Goal: Information Seeking & Learning: Learn about a topic

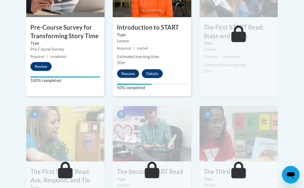
click at [128, 73] on button "Resume" at bounding box center [128, 73] width 22 height 9
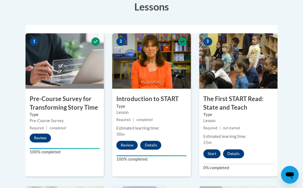
scroll to position [165, 0]
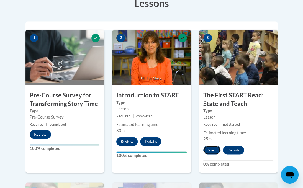
click at [211, 148] on button "Start" at bounding box center [211, 150] width 17 height 9
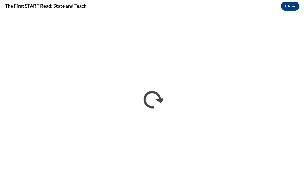
scroll to position [0, 0]
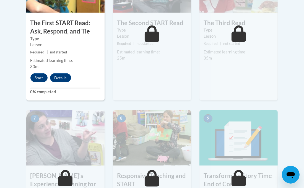
scroll to position [391, 0]
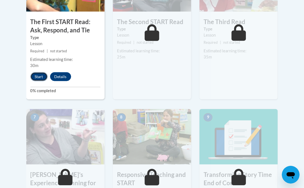
click at [38, 75] on button "Start" at bounding box center [38, 76] width 17 height 9
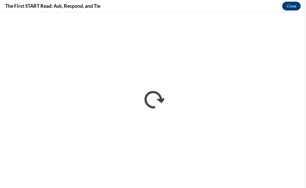
scroll to position [0, 0]
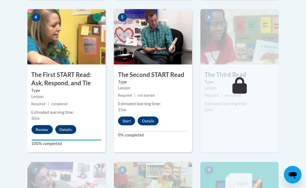
scroll to position [343, 0]
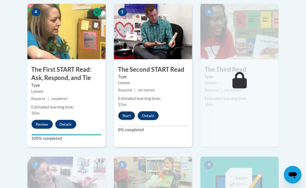
click at [126, 115] on button "Start" at bounding box center [126, 115] width 17 height 9
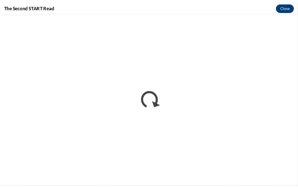
scroll to position [0, 0]
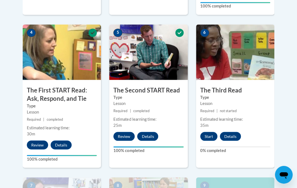
scroll to position [324, 0]
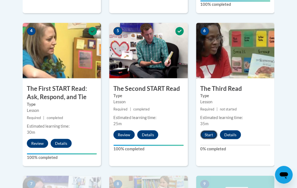
click at [208, 132] on button "Start" at bounding box center [208, 134] width 17 height 9
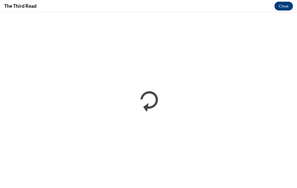
scroll to position [0, 0]
click at [284, 7] on button "Close" at bounding box center [284, 6] width 19 height 9
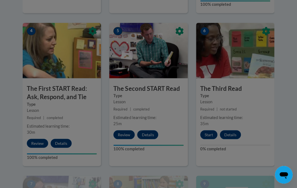
click at [208, 134] on div at bounding box center [148, 94] width 297 height 188
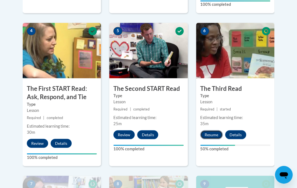
click at [211, 133] on button "Resume" at bounding box center [211, 134] width 22 height 9
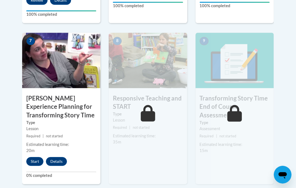
scroll to position [477, 0]
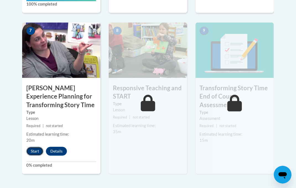
click at [36, 150] on button "Start" at bounding box center [34, 151] width 17 height 9
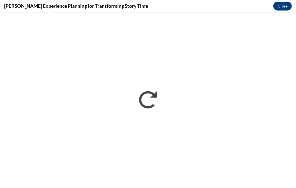
scroll to position [0, 0]
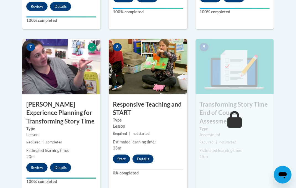
scroll to position [462, 0]
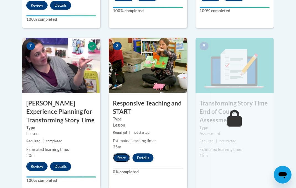
click at [120, 156] on button "Start" at bounding box center [121, 157] width 17 height 9
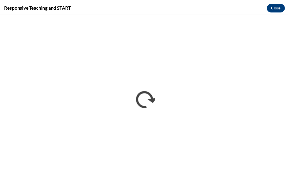
scroll to position [0, 0]
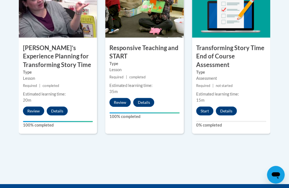
scroll to position [518, 0]
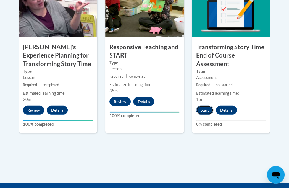
click at [205, 110] on button "Start" at bounding box center [204, 110] width 17 height 9
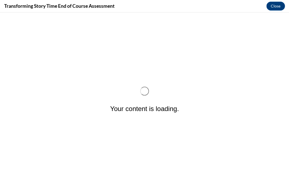
scroll to position [0, 0]
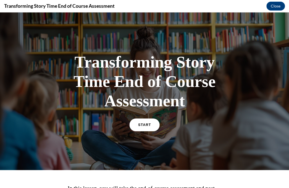
click at [143, 125] on span "START" at bounding box center [144, 125] width 13 height 4
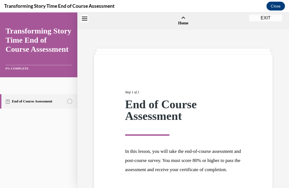
scroll to position [17, 0]
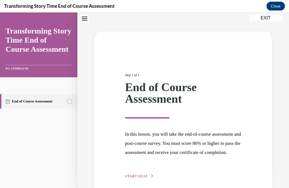
click at [151, 177] on icon "button" at bounding box center [152, 175] width 3 height 3
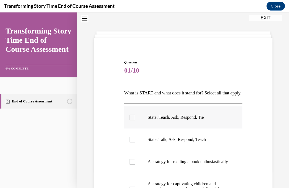
click at [132, 120] on div at bounding box center [133, 118] width 6 height 6
click at [132, 120] on input "State, Teach, Ask, Respond, Tie" at bounding box center [133, 118] width 6 height 6
checkbox input "true"
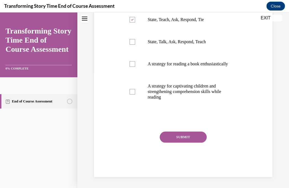
scroll to position [118, 0]
click at [133, 94] on div at bounding box center [133, 92] width 6 height 6
click at [133, 94] on input "A strategy for captivating children and strengthening comprehension skills whil…" at bounding box center [133, 92] width 6 height 6
checkbox input "true"
click at [183, 143] on button "SUBMIT" at bounding box center [183, 136] width 47 height 11
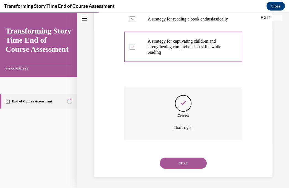
scroll to position [174, 0]
click at [181, 163] on button "NEXT" at bounding box center [183, 162] width 47 height 11
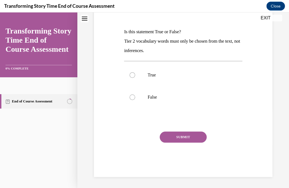
scroll to position [0, 0]
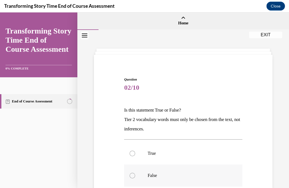
click at [133, 175] on div at bounding box center [133, 176] width 6 height 6
click at [133, 175] on input "False" at bounding box center [133, 176] width 6 height 6
radio input "true"
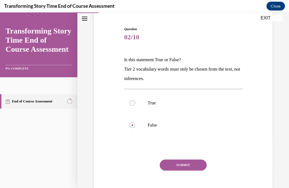
scroll to position [51, 0]
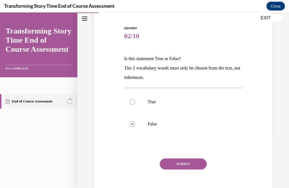
click at [184, 163] on button "SUBMIT" at bounding box center [183, 163] width 47 height 11
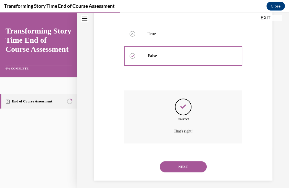
scroll to position [123, 0]
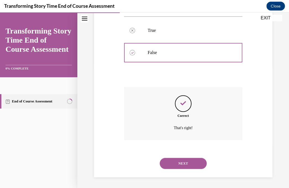
click at [185, 162] on button "NEXT" at bounding box center [183, 163] width 47 height 11
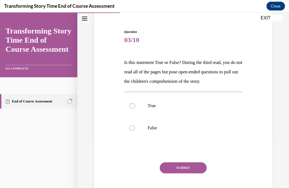
scroll to position [51, 0]
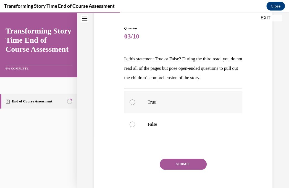
click at [134, 105] on div at bounding box center [133, 102] width 6 height 6
click at [134, 105] on input "True" at bounding box center [133, 102] width 6 height 6
radio input "true"
click at [174, 170] on button "SUBMIT" at bounding box center [183, 164] width 47 height 11
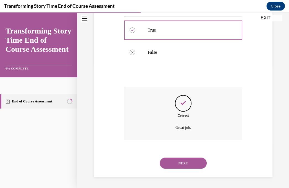
scroll to position [132, 0]
click at [185, 163] on button "NEXT" at bounding box center [183, 162] width 47 height 11
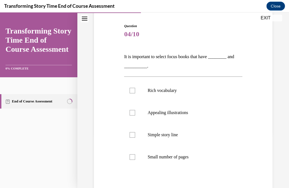
scroll to position [54, 0]
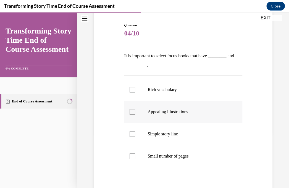
click at [133, 111] on div at bounding box center [133, 112] width 6 height 6
click at [133, 111] on input "Appealing illustrations" at bounding box center [133, 112] width 6 height 6
checkbox input "true"
click at [133, 133] on div at bounding box center [133, 134] width 6 height 6
click at [133, 133] on input "Simple story line" at bounding box center [133, 134] width 6 height 6
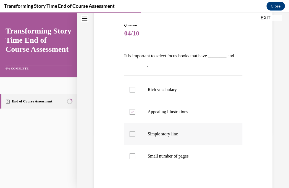
checkbox input "true"
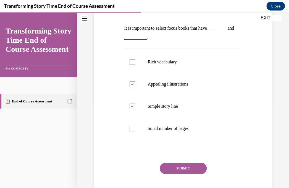
scroll to position [113, 0]
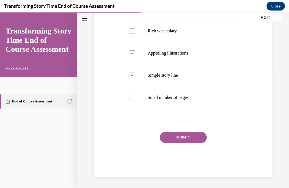
click at [179, 136] on button "SUBMIT" at bounding box center [183, 137] width 47 height 11
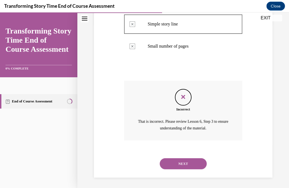
scroll to position [164, 0]
click at [180, 164] on button "NEXT" at bounding box center [183, 163] width 47 height 11
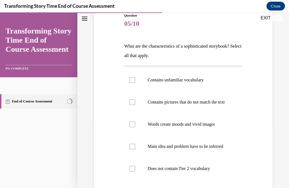
scroll to position [69, 0]
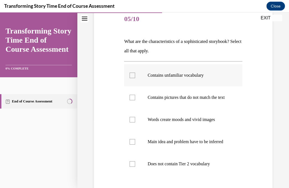
click at [130, 76] on div at bounding box center [133, 76] width 6 height 6
click at [130, 76] on input "Contains unfamiliar vocabulary" at bounding box center [133, 76] width 6 height 6
checkbox input "true"
click at [132, 122] on div at bounding box center [133, 120] width 6 height 6
click at [132, 122] on input "Words create moods and vivid images" at bounding box center [133, 120] width 6 height 6
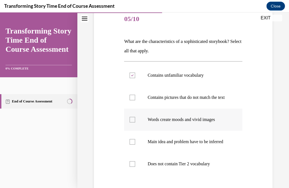
checkbox input "true"
click at [133, 167] on div at bounding box center [133, 164] width 6 height 6
click at [133, 167] on input "Does not contain Tier 2 vocabulary" at bounding box center [133, 164] width 6 height 6
checkbox input "true"
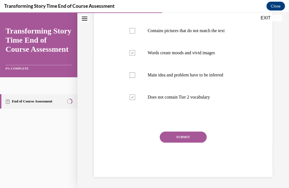
scroll to position [139, 0]
click at [132, 29] on div at bounding box center [133, 31] width 6 height 6
click at [132, 29] on input "Contains pictures that do not match the text" at bounding box center [133, 31] width 6 height 6
checkbox input "true"
click at [132, 78] on div at bounding box center [133, 75] width 6 height 6
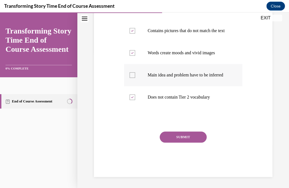
click at [132, 78] on input "Main idea and problem have to be inferred" at bounding box center [133, 75] width 6 height 6
checkbox input "true"
click at [173, 143] on button "SUBMIT" at bounding box center [183, 136] width 47 height 11
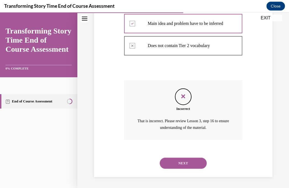
scroll to position [198, 0]
click at [180, 164] on button "NEXT" at bounding box center [183, 162] width 47 height 11
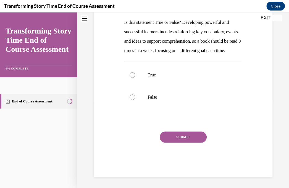
scroll to position [0, 0]
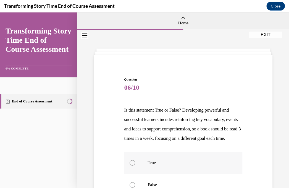
click at [132, 165] on div at bounding box center [133, 163] width 6 height 6
click at [132, 165] on input "True" at bounding box center [133, 163] width 6 height 6
radio input "true"
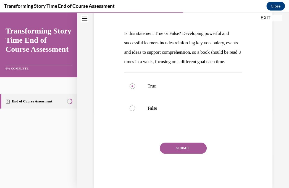
scroll to position [97, 0]
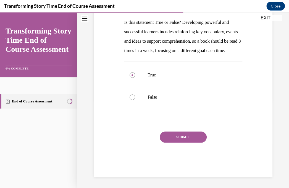
click at [178, 137] on button "SUBMIT" at bounding box center [183, 136] width 47 height 11
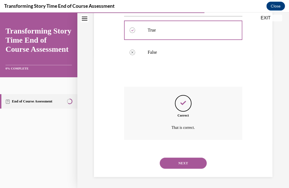
scroll to position [142, 0]
click at [179, 162] on button "NEXT" at bounding box center [183, 162] width 47 height 11
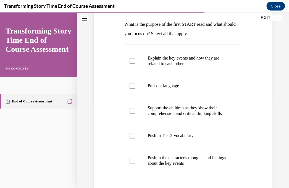
scroll to position [86, 0]
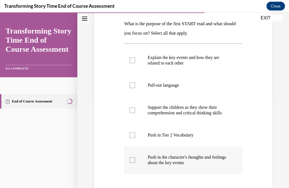
click at [133, 158] on div at bounding box center [133, 160] width 6 height 6
click at [133, 158] on input "Push in the character's thoughts and feelings about the key events" at bounding box center [133, 160] width 6 height 6
checkbox input "true"
click at [132, 134] on div at bounding box center [133, 135] width 6 height 6
click at [132, 134] on input "Push in Tier 2 Vocabulary" at bounding box center [133, 135] width 6 height 6
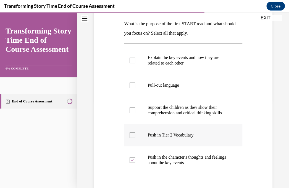
checkbox input "true"
click at [132, 110] on div at bounding box center [133, 110] width 6 height 6
click at [132, 110] on input "Support the children as they show their comprehension and critical thinking ski…" at bounding box center [133, 110] width 6 height 6
checkbox input "true"
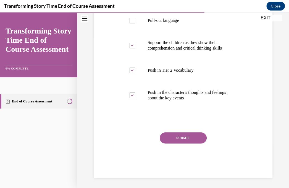
scroll to position [152, 0]
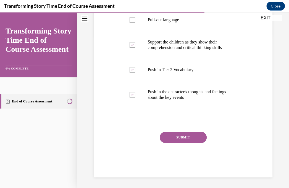
click at [178, 136] on button "SUBMIT" at bounding box center [183, 137] width 47 height 11
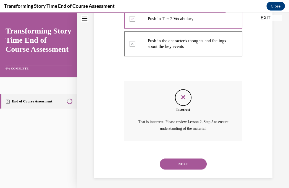
scroll to position [203, 0]
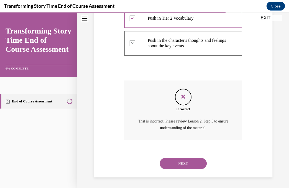
click at [181, 162] on button "NEXT" at bounding box center [183, 163] width 47 height 11
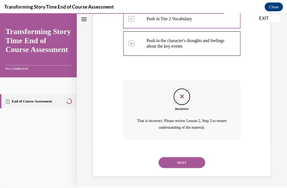
scroll to position [0, 0]
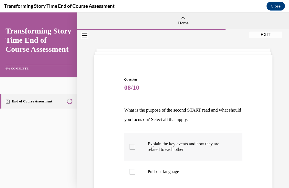
click at [131, 145] on div at bounding box center [133, 147] width 6 height 6
click at [131, 145] on input "Explain the key events and how they are related to each other" at bounding box center [133, 147] width 6 height 6
checkbox input "true"
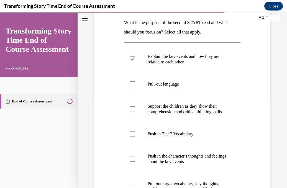
scroll to position [94, 0]
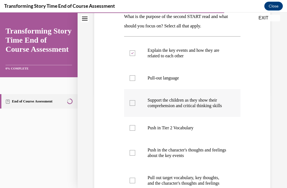
click at [131, 105] on div at bounding box center [133, 103] width 6 height 6
click at [131, 105] on input "Support the children as they show their comprehension and critical thinking ski…" at bounding box center [133, 103] width 6 height 6
checkbox input "true"
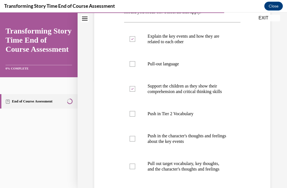
scroll to position [124, 0]
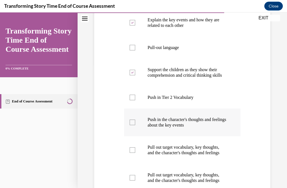
click at [133, 125] on div at bounding box center [133, 123] width 6 height 6
click at [133, 125] on input "Push in the character's thoughts and feelings about the key events" at bounding box center [133, 123] width 6 height 6
checkbox input "true"
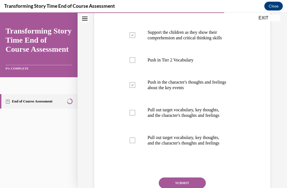
scroll to position [164, 0]
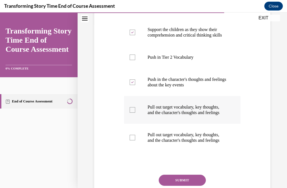
click at [132, 113] on div at bounding box center [133, 110] width 6 height 6
click at [132, 113] on input "Pull out target vocabulary, key thoughts, and the character's thoughts and feel…" at bounding box center [133, 110] width 6 height 6
checkbox input "true"
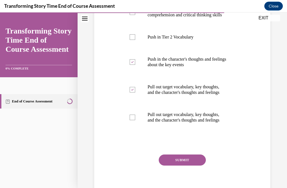
scroll to position [224, 0]
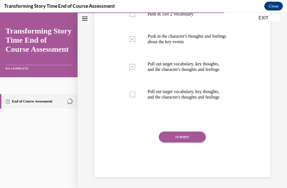
click at [177, 135] on button "SUBMIT" at bounding box center [182, 136] width 47 height 11
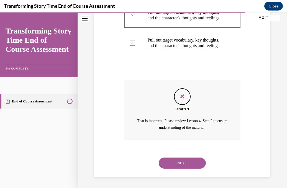
scroll to position [275, 0]
click at [186, 161] on button "NEXT" at bounding box center [182, 162] width 47 height 11
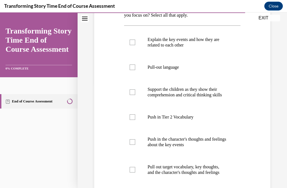
scroll to position [105, 0]
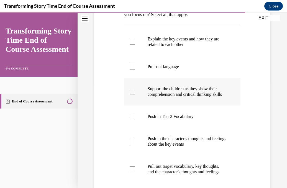
click at [133, 94] on div at bounding box center [133, 92] width 6 height 6
click at [133, 94] on input "Support the children as they show their comprehension and critical thinking ski…" at bounding box center [133, 92] width 6 height 6
checkbox input "true"
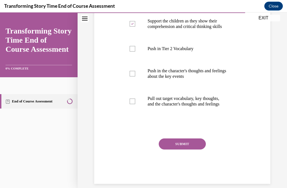
scroll to position [176, 0]
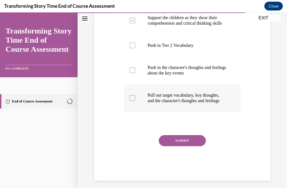
click at [132, 101] on div at bounding box center [133, 98] width 6 height 6
click at [132, 101] on input "Pull out target vocabulary, key thoughts, and the character's thoughts and feel…" at bounding box center [133, 98] width 6 height 6
checkbox input "true"
click at [182, 146] on button "SUBMIT" at bounding box center [182, 140] width 47 height 11
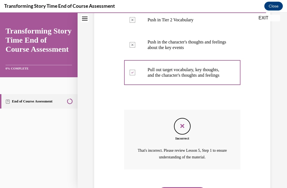
scroll to position [242, 0]
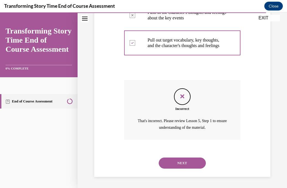
click at [182, 161] on button "NEXT" at bounding box center [182, 162] width 47 height 11
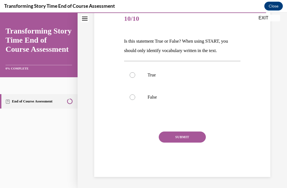
scroll to position [61, 0]
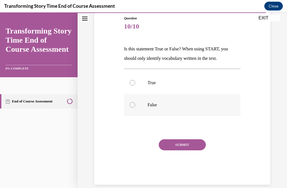
click at [132, 104] on div at bounding box center [133, 105] width 6 height 6
click at [132, 104] on input "False" at bounding box center [133, 105] width 6 height 6
radio input "true"
click at [175, 145] on button "SUBMIT" at bounding box center [182, 144] width 47 height 11
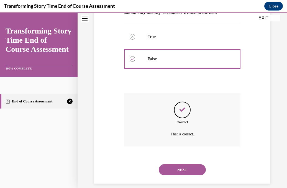
scroll to position [113, 0]
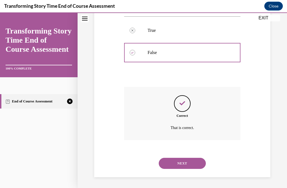
click at [180, 162] on button "NEXT" at bounding box center [182, 163] width 47 height 11
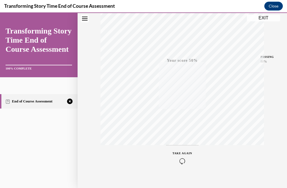
scroll to position [108, 0]
click at [181, 153] on icon "button" at bounding box center [182, 154] width 20 height 6
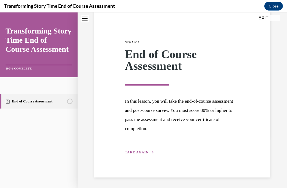
click at [151, 151] on icon "button" at bounding box center [152, 152] width 3 height 3
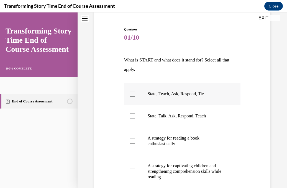
click at [131, 94] on div at bounding box center [133, 94] width 6 height 6
click at [131, 94] on input "State, Teach, Ask, Respond, Tie" at bounding box center [133, 94] width 6 height 6
checkbox input "true"
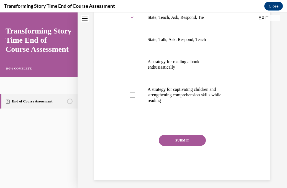
scroll to position [130, 0]
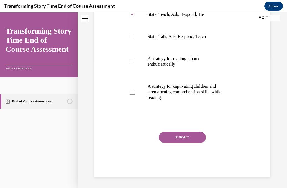
click at [182, 138] on button "SUBMIT" at bounding box center [182, 137] width 47 height 11
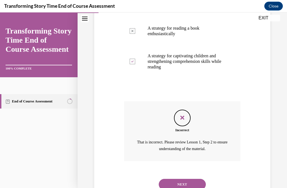
scroll to position [96, 0]
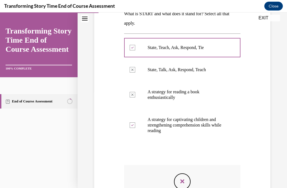
click at [181, 180] on icon "Feedback" at bounding box center [182, 181] width 8 height 8
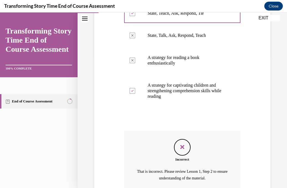
scroll to position [181, 0]
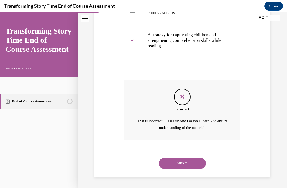
click at [186, 163] on button "NEXT" at bounding box center [182, 163] width 47 height 11
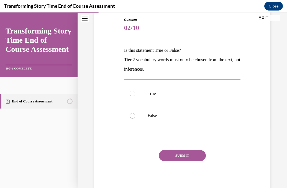
scroll to position [61, 0]
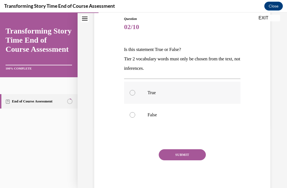
click at [131, 91] on div at bounding box center [133, 93] width 6 height 6
click at [131, 91] on input "True" at bounding box center [133, 93] width 6 height 6
radio input "true"
click at [181, 155] on button "SUBMIT" at bounding box center [182, 154] width 47 height 11
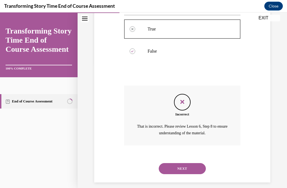
scroll to position [130, 0]
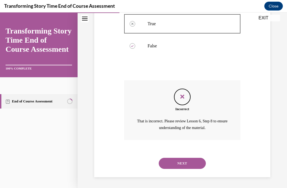
click at [183, 162] on button "NEXT" at bounding box center [182, 163] width 47 height 11
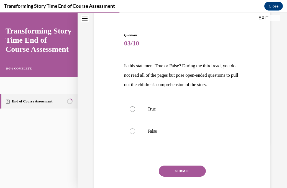
scroll to position [58, 0]
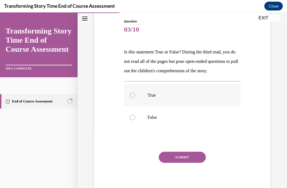
click at [133, 98] on div at bounding box center [133, 95] width 6 height 6
click at [133, 98] on input "True" at bounding box center [133, 95] width 6 height 6
radio input "true"
click at [180, 163] on button "SUBMIT" at bounding box center [182, 157] width 47 height 11
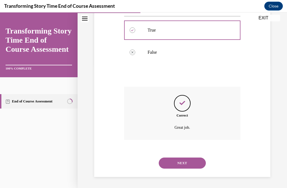
scroll to position [132, 0]
click at [182, 161] on button "NEXT" at bounding box center [182, 162] width 47 height 11
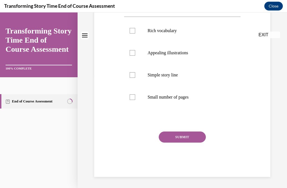
scroll to position [0, 0]
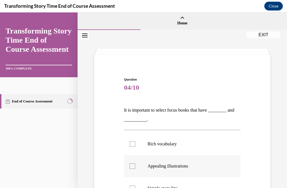
click at [133, 166] on div at bounding box center [133, 166] width 6 height 6
click at [133, 166] on input "Appealing illustrations" at bounding box center [133, 166] width 6 height 6
checkbox input "true"
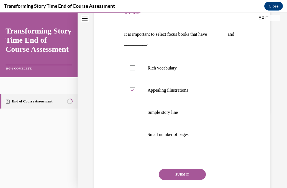
scroll to position [78, 0]
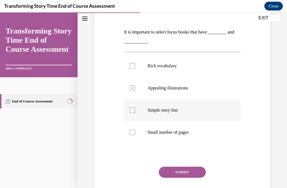
click at [133, 108] on div at bounding box center [133, 110] width 6 height 6
click at [133, 108] on input "Simple story line" at bounding box center [133, 110] width 6 height 6
checkbox input "true"
click at [174, 170] on button "SUBMIT" at bounding box center [182, 172] width 47 height 11
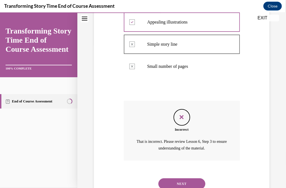
scroll to position [164, 0]
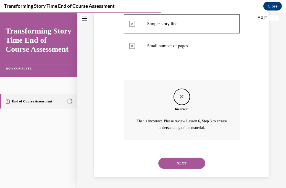
click at [178, 161] on button "NEXT" at bounding box center [182, 162] width 47 height 11
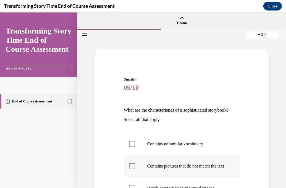
click at [131, 167] on div at bounding box center [133, 166] width 6 height 6
click at [131, 167] on input "Contains pictures that do not match the text" at bounding box center [133, 166] width 6 height 6
checkbox input "true"
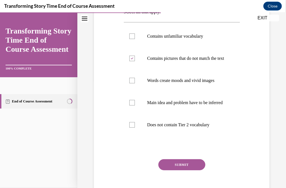
scroll to position [111, 0]
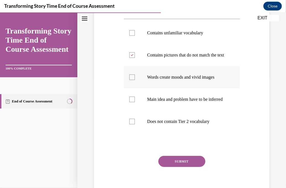
click at [131, 80] on div at bounding box center [133, 77] width 6 height 6
click at [131, 80] on input "Words create moods and vivid images" at bounding box center [133, 77] width 6 height 6
checkbox input "true"
click at [132, 102] on div at bounding box center [133, 99] width 6 height 6
click at [132, 102] on input "Main idea and problem have to be inferred" at bounding box center [133, 99] width 6 height 6
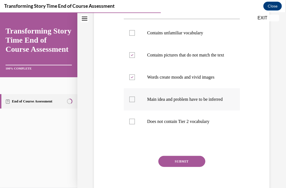
checkbox input "true"
click at [172, 167] on button "SUBMIT" at bounding box center [182, 161] width 47 height 11
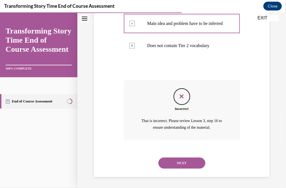
scroll to position [198, 0]
click at [177, 160] on button "NEXT" at bounding box center [182, 162] width 47 height 11
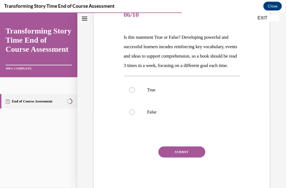
scroll to position [79, 0]
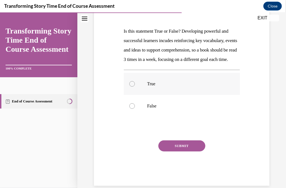
click at [131, 86] on div at bounding box center [133, 84] width 6 height 6
click at [131, 86] on input "True" at bounding box center [133, 84] width 6 height 6
radio input "true"
click at [176, 150] on button "SUBMIT" at bounding box center [182, 145] width 47 height 11
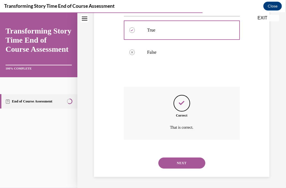
scroll to position [142, 0]
click at [178, 161] on button "NEXT" at bounding box center [182, 162] width 47 height 11
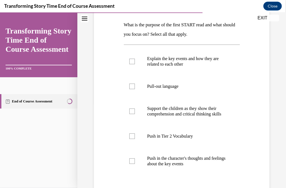
scroll to position [87, 0]
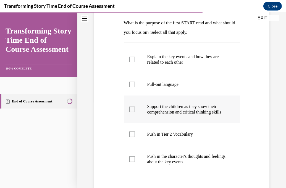
click at [132, 111] on div at bounding box center [133, 109] width 6 height 6
click at [132, 111] on input "Support the children as they show their comprehension and critical thinking ski…" at bounding box center [133, 109] width 6 height 6
checkbox input "true"
click at [131, 162] on div at bounding box center [133, 159] width 6 height 6
click at [131, 162] on input "Push in the character's thoughts and feelings about the key events" at bounding box center [133, 159] width 6 height 6
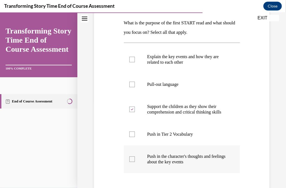
checkbox input "true"
click at [131, 58] on div at bounding box center [133, 59] width 6 height 6
click at [131, 58] on input "Explain the key events and how they are related to each other" at bounding box center [133, 59] width 6 height 6
checkbox input "true"
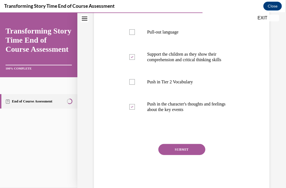
scroll to position [141, 0]
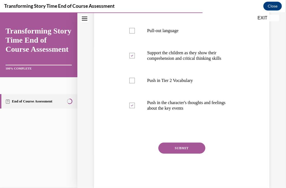
click at [179, 151] on button "SUBMIT" at bounding box center [182, 147] width 47 height 11
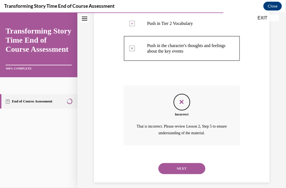
scroll to position [209, 0]
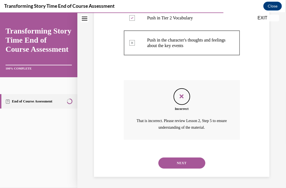
click at [178, 163] on button "NEXT" at bounding box center [182, 162] width 47 height 11
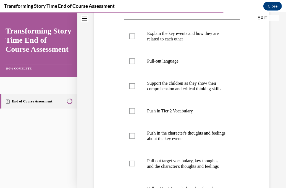
scroll to position [112, 0]
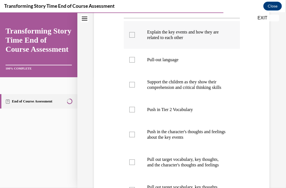
click at [132, 33] on div at bounding box center [133, 35] width 6 height 6
click at [132, 33] on input "Explain the key events and how they are related to each other" at bounding box center [133, 35] width 6 height 6
checkbox input "true"
click at [133, 87] on div at bounding box center [133, 85] width 6 height 6
click at [133, 87] on input "Support the children as they show their comprehension and critical thinking ski…" at bounding box center [133, 85] width 6 height 6
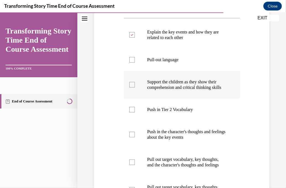
checkbox input "true"
click at [131, 137] on div at bounding box center [133, 134] width 6 height 6
click at [131, 137] on input "Push in the character's thoughts and feelings about the key events" at bounding box center [133, 134] width 6 height 6
checkbox input "true"
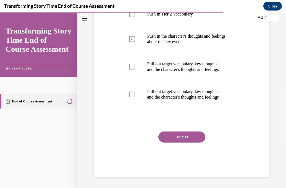
scroll to position [209, 0]
click at [132, 69] on div at bounding box center [133, 67] width 6 height 6
click at [132, 69] on input "Pull out target vocabulary, key thoughts, and the character's thoughts and feel…" at bounding box center [133, 67] width 6 height 6
checkbox input "true"
click at [177, 142] on button "SUBMIT" at bounding box center [182, 136] width 47 height 11
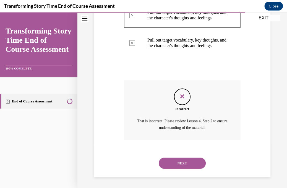
scroll to position [270, 0]
click at [180, 162] on button "NEXT" at bounding box center [182, 162] width 47 height 11
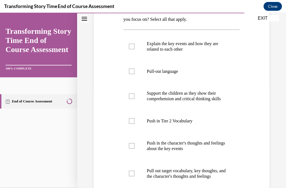
scroll to position [101, 0]
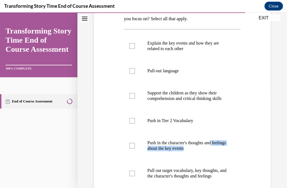
drag, startPoint x: 286, startPoint y: 93, endPoint x: 282, endPoint y: 147, distance: 53.8
click at [282, 147] on div "Question 09/10 What is the purpose of the third START read and what should you …" at bounding box center [182, 98] width 210 height 338
click at [131, 144] on div at bounding box center [133, 146] width 6 height 6
click at [131, 144] on input "Push in the character's thoughts and feelings about the key events" at bounding box center [133, 146] width 6 height 6
checkbox input "true"
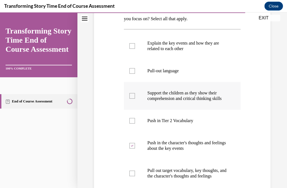
click at [132, 95] on div at bounding box center [133, 96] width 6 height 6
click at [132, 95] on input "Support the children as they show their comprehension and critical thinking ski…" at bounding box center [133, 96] width 6 height 6
checkbox input "true"
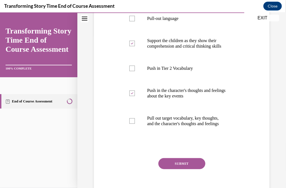
scroll to position [154, 0]
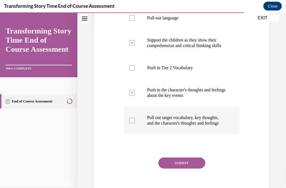
click at [131, 123] on div at bounding box center [133, 120] width 6 height 6
click at [131, 123] on input "Pull out target vocabulary, key thoughts, and the character's thoughts and feel…" at bounding box center [133, 120] width 6 height 6
checkbox input "true"
click at [177, 168] on button "SUBMIT" at bounding box center [182, 162] width 47 height 11
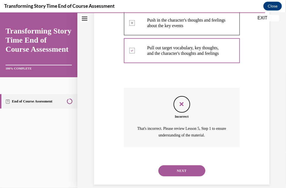
scroll to position [242, 0]
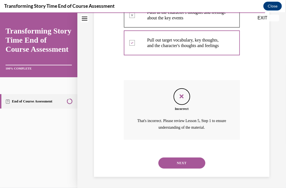
click at [183, 162] on button "NEXT" at bounding box center [182, 162] width 47 height 11
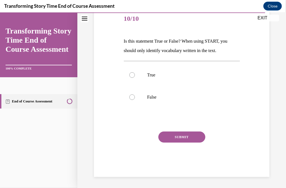
scroll to position [61, 0]
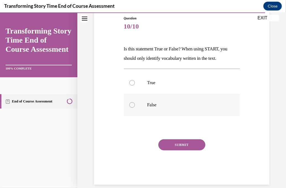
click at [131, 105] on div at bounding box center [133, 105] width 6 height 6
click at [131, 105] on input "False" at bounding box center [133, 105] width 6 height 6
radio input "true"
click at [175, 144] on button "SUBMIT" at bounding box center [182, 144] width 47 height 11
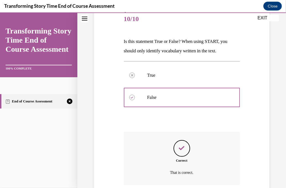
scroll to position [113, 0]
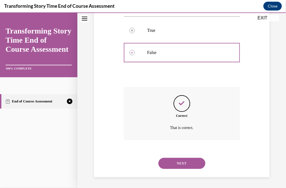
click at [179, 161] on button "NEXT" at bounding box center [182, 162] width 47 height 11
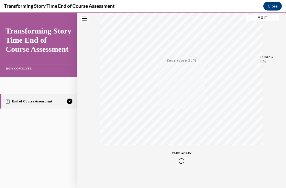
scroll to position [108, 0]
click at [181, 153] on icon "button" at bounding box center [182, 154] width 20 height 6
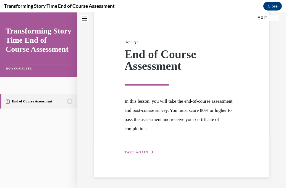
click at [149, 150] on button "TAKE AGAIN" at bounding box center [140, 151] width 30 height 5
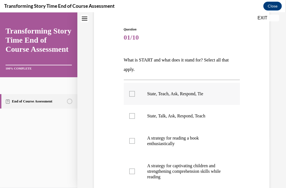
click at [132, 93] on div at bounding box center [133, 94] width 6 height 6
click at [132, 93] on input "State, Teach, Ask, Respond, Tie" at bounding box center [133, 94] width 6 height 6
checkbox input "true"
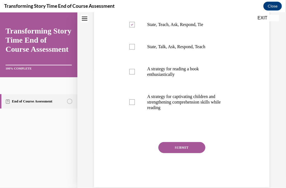
scroll to position [120, 0]
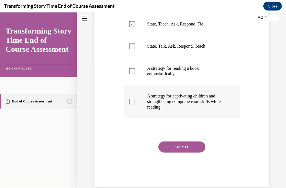
click at [133, 100] on div at bounding box center [133, 102] width 6 height 6
click at [133, 100] on input "A strategy for captivating children and strengthening comprehension skills whil…" at bounding box center [133, 102] width 6 height 6
checkbox input "true"
click at [179, 144] on button "SUBMIT" at bounding box center [182, 146] width 47 height 11
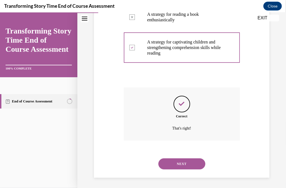
scroll to position [174, 0]
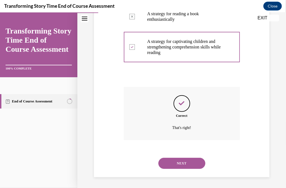
click at [182, 162] on button "NEXT" at bounding box center [182, 162] width 47 height 11
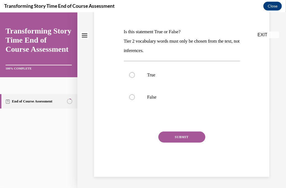
scroll to position [0, 0]
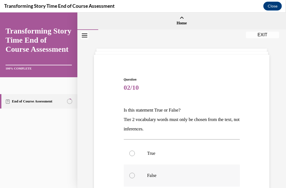
click at [131, 174] on div at bounding box center [133, 175] width 6 height 6
click at [131, 174] on input "False" at bounding box center [133, 175] width 6 height 6
radio input "true"
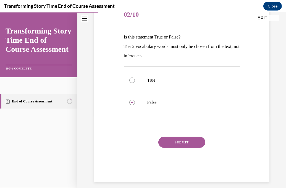
scroll to position [78, 0]
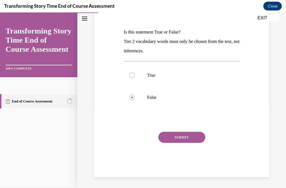
click at [180, 134] on button "SUBMIT" at bounding box center [182, 136] width 47 height 11
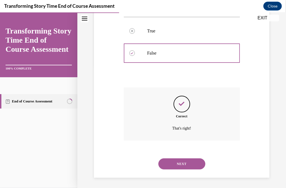
scroll to position [123, 0]
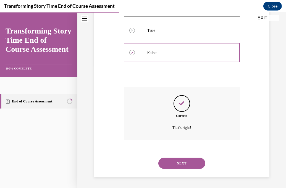
click at [181, 162] on button "NEXT" at bounding box center [182, 162] width 47 height 11
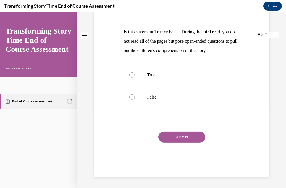
scroll to position [0, 0]
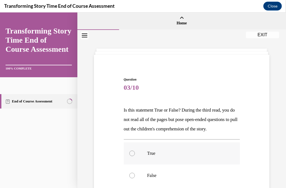
click at [131, 156] on div at bounding box center [133, 153] width 6 height 6
click at [131, 156] on input "True" at bounding box center [133, 153] width 6 height 6
radio input "true"
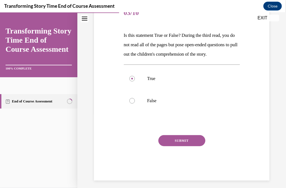
scroll to position [79, 0]
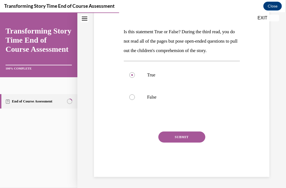
click at [181, 142] on button "SUBMIT" at bounding box center [182, 136] width 47 height 11
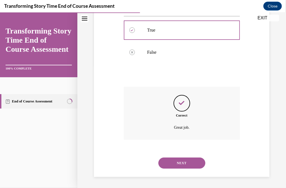
scroll to position [132, 0]
click at [180, 162] on button "NEXT" at bounding box center [182, 162] width 47 height 11
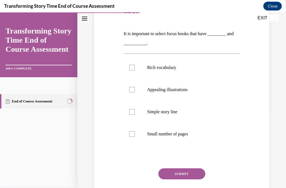
scroll to position [82, 0]
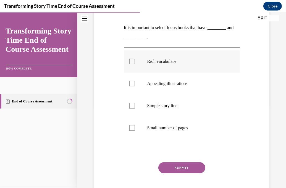
click at [131, 61] on div at bounding box center [133, 61] width 6 height 6
click at [131, 61] on input "Rich vocabulary" at bounding box center [133, 61] width 6 height 6
checkbox input "true"
click at [131, 82] on div at bounding box center [133, 84] width 6 height 6
click at [131, 82] on input "Appealing illustrations" at bounding box center [133, 84] width 6 height 6
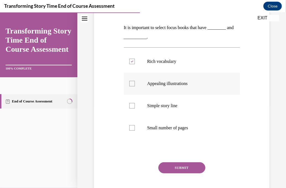
checkbox input "true"
click at [181, 165] on button "SUBMIT" at bounding box center [182, 167] width 47 height 11
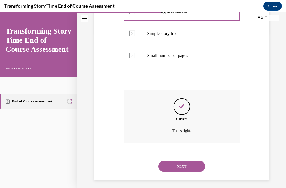
scroll to position [158, 0]
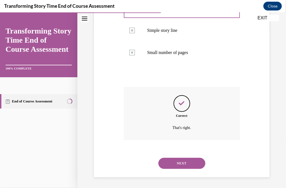
click at [180, 161] on button "NEXT" at bounding box center [182, 162] width 47 height 11
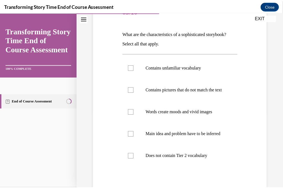
scroll to position [78, 0]
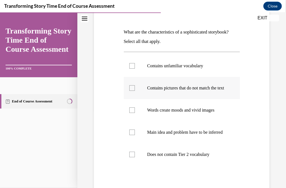
click at [132, 90] on div at bounding box center [133, 88] width 6 height 6
click at [132, 90] on input "Contains pictures that do not match the text" at bounding box center [133, 88] width 6 height 6
checkbox input "true"
click at [132, 113] on div at bounding box center [133, 110] width 6 height 6
click at [132, 113] on input "Words create moods and vivid images" at bounding box center [133, 110] width 6 height 6
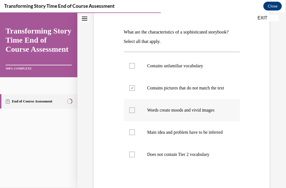
checkbox input "true"
click at [133, 135] on div at bounding box center [133, 132] width 6 height 6
click at [133, 135] on input "Main idea and problem have to be inferred" at bounding box center [133, 132] width 6 height 6
checkbox input "true"
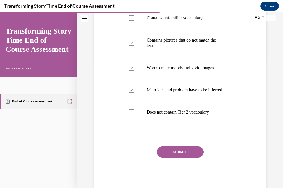
scroll to position [130, 0]
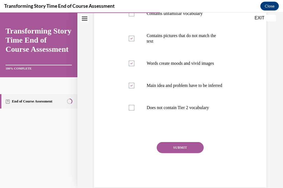
click at [176, 151] on button "SUBMIT" at bounding box center [180, 147] width 47 height 11
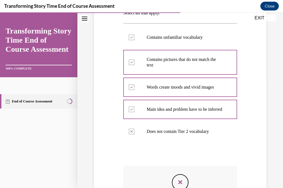
scroll to position [101, 0]
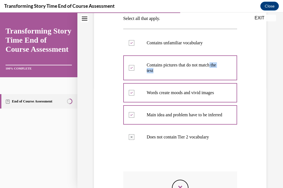
drag, startPoint x: 277, startPoint y: 68, endPoint x: 277, endPoint y: 60, distance: 7.5
click at [277, 60] on div "Question 05/10 What are the characteristics of a sophisticated storybook? Selec…" at bounding box center [180, 104] width 206 height 350
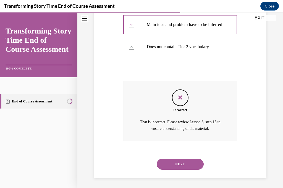
scroll to position [198, 0]
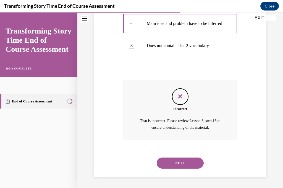
click at [177, 161] on button "NEXT" at bounding box center [180, 162] width 47 height 11
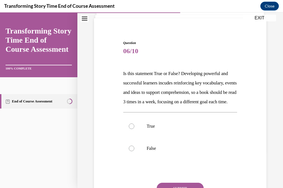
scroll to position [41, 0]
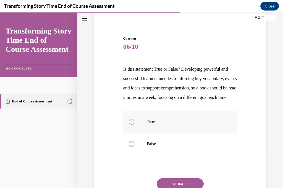
click at [132, 125] on div at bounding box center [132, 122] width 6 height 6
click at [132, 125] on input "True" at bounding box center [132, 122] width 6 height 6
radio input "true"
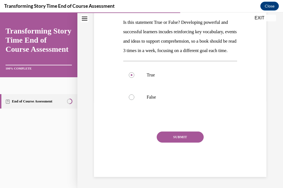
scroll to position [95, 0]
click at [176, 138] on button "SUBMIT" at bounding box center [180, 136] width 47 height 11
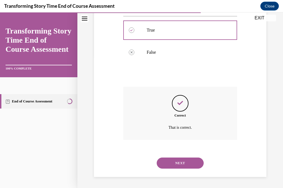
scroll to position [142, 0]
click at [178, 163] on button "NEXT" at bounding box center [180, 162] width 47 height 11
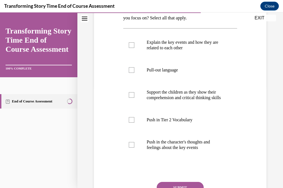
scroll to position [102, 0]
click at [131, 43] on div at bounding box center [132, 45] width 6 height 6
click at [131, 43] on input "Explain the key events and how they are related to each other" at bounding box center [132, 45] width 6 height 6
checkbox input "true"
click at [132, 96] on div at bounding box center [132, 95] width 6 height 6
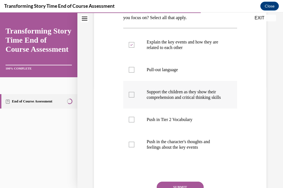
click at [132, 96] on input "Support the children as they show their comprehension and critical thinking ski…" at bounding box center [132, 95] width 6 height 6
checkbox input "true"
click at [132, 147] on div at bounding box center [132, 145] width 6 height 6
click at [132, 147] on input "Push in the character's thoughts and feelings about the key events" at bounding box center [132, 145] width 6 height 6
checkbox input "true"
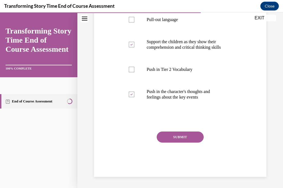
scroll to position [157, 0]
click at [180, 136] on button "SUBMIT" at bounding box center [180, 136] width 47 height 11
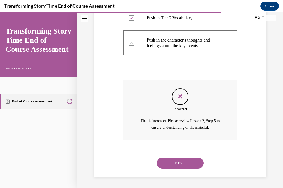
scroll to position [209, 0]
click at [181, 163] on button "NEXT" at bounding box center [180, 162] width 47 height 11
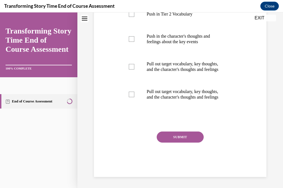
scroll to position [0, 0]
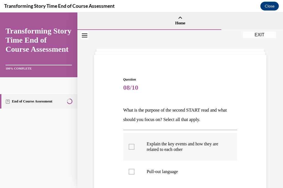
click at [131, 146] on div at bounding box center [132, 147] width 6 height 6
click at [131, 146] on input "Explain the key events and how they are related to each other" at bounding box center [132, 147] width 6 height 6
checkbox input "true"
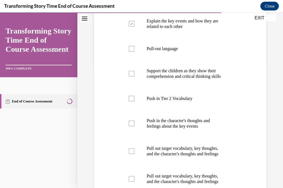
scroll to position [123, 0]
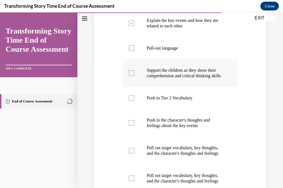
click at [131, 76] on div at bounding box center [132, 73] width 6 height 6
click at [131, 76] on input "Support the children as they show their comprehension and critical thinking ski…" at bounding box center [132, 73] width 6 height 6
checkbox input "true"
click at [133, 101] on div at bounding box center [132, 98] width 6 height 6
click at [133, 101] on input "Push in Tier 2 Vocabulary" at bounding box center [132, 98] width 6 height 6
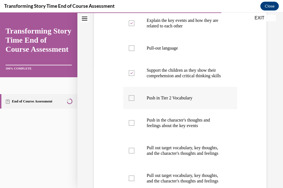
checkbox input "true"
click at [132, 126] on div at bounding box center [132, 123] width 6 height 6
click at [132, 126] on input "Push in the character's thoughts and feelings about the key events" at bounding box center [132, 123] width 6 height 6
checkbox input "true"
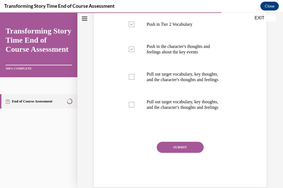
scroll to position [201, 0]
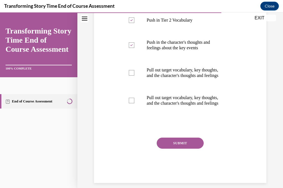
click at [183, 149] on button "SUBMIT" at bounding box center [180, 143] width 47 height 11
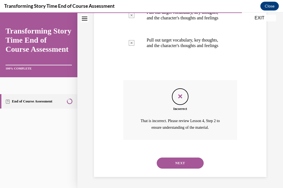
scroll to position [275, 0]
click at [181, 163] on button "NEXT" at bounding box center [180, 162] width 47 height 11
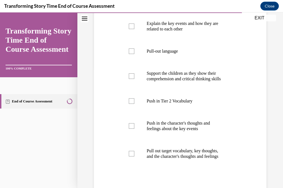
scroll to position [122, 0]
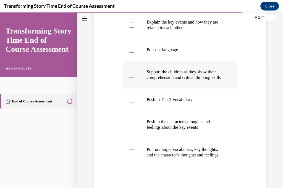
click at [131, 77] on div at bounding box center [132, 75] width 6 height 6
click at [131, 77] on input "Support the children as they show their comprehension and critical thinking ski…" at bounding box center [132, 75] width 6 height 6
checkbox input "true"
click at [132, 127] on div at bounding box center [132, 125] width 6 height 6
click at [132, 127] on input "Push in the character's thoughts and feelings about the key events" at bounding box center [132, 125] width 6 height 6
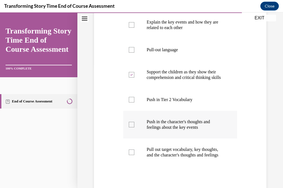
checkbox input "true"
click at [131, 155] on div at bounding box center [132, 152] width 6 height 6
click at [131, 155] on input "Pull out target vocabulary, key thoughts, and the character's thoughts and feel…" at bounding box center [132, 152] width 6 height 6
checkbox input "true"
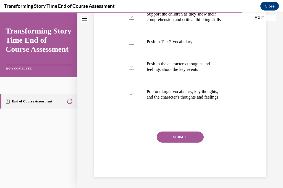
scroll to position [190, 0]
click at [185, 136] on button "SUBMIT" at bounding box center [180, 136] width 47 height 11
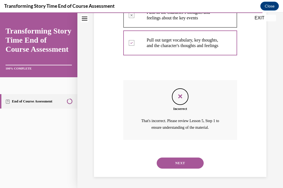
scroll to position [242, 0]
click at [182, 162] on button "NEXT" at bounding box center [180, 162] width 47 height 11
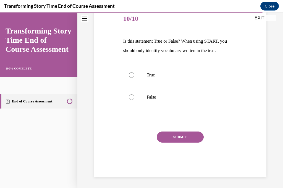
scroll to position [61, 0]
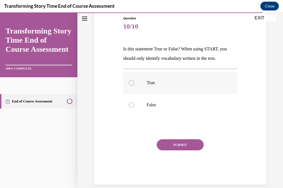
click at [131, 82] on div at bounding box center [132, 83] width 6 height 6
click at [131, 82] on input "True" at bounding box center [132, 83] width 6 height 6
radio input "true"
click at [172, 143] on button "SUBMIT" at bounding box center [180, 144] width 47 height 11
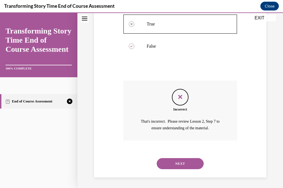
scroll to position [120, 0]
click at [175, 164] on button "NEXT" at bounding box center [180, 163] width 47 height 11
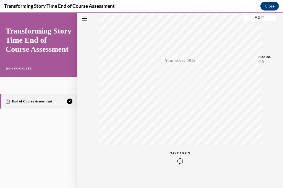
scroll to position [108, 0]
click at [181, 176] on div "Quiz Results PASSING 80% Your score 50% Failed PASSING 80% Your score Your scor…" at bounding box center [180, 55] width 206 height 266
click at [180, 154] on icon "button" at bounding box center [181, 154] width 20 height 6
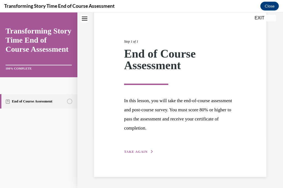
scroll to position [50, 0]
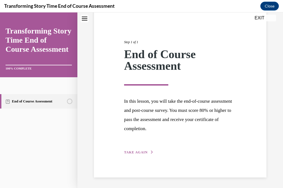
click at [151, 151] on icon "button" at bounding box center [152, 152] width 3 height 3
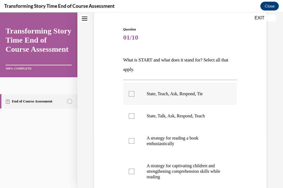
click at [130, 94] on div at bounding box center [132, 94] width 6 height 6
click at [130, 94] on input "State, Teach, Ask, Respond, Tie" at bounding box center [132, 94] width 6 height 6
checkbox input "true"
click at [131, 170] on div at bounding box center [132, 172] width 6 height 6
click at [131, 170] on input "A strategy for captivating children and strengthening comprehension skills whil…" at bounding box center [132, 172] width 6 height 6
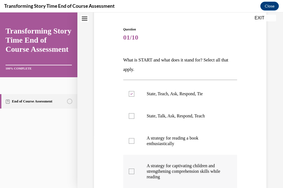
checkbox input "true"
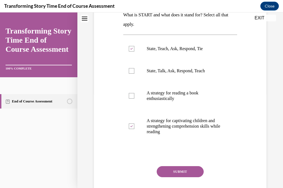
scroll to position [96, 0]
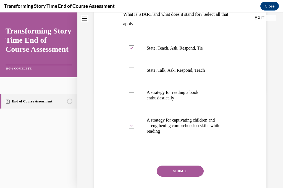
click at [187, 169] on button "SUBMIT" at bounding box center [180, 170] width 47 height 11
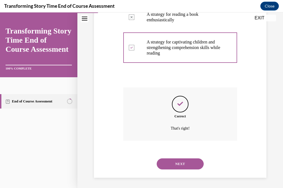
scroll to position [174, 0]
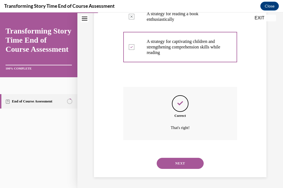
click at [179, 162] on button "NEXT" at bounding box center [180, 163] width 47 height 11
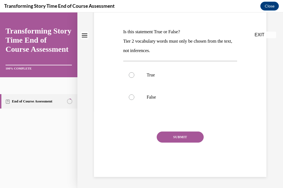
scroll to position [0, 0]
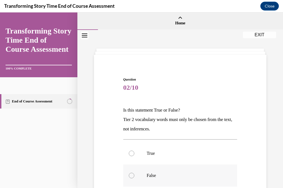
click at [131, 176] on div at bounding box center [132, 176] width 6 height 6
click at [131, 176] on input "False" at bounding box center [132, 176] width 6 height 6
radio input "true"
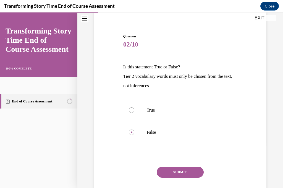
scroll to position [45, 0]
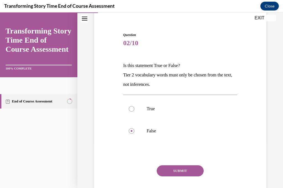
click at [180, 169] on button "SUBMIT" at bounding box center [180, 170] width 47 height 11
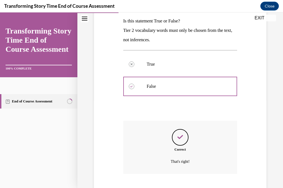
scroll to position [123, 0]
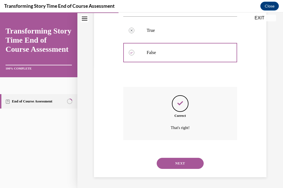
click at [183, 163] on button "NEXT" at bounding box center [180, 163] width 47 height 11
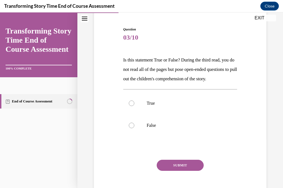
scroll to position [53, 0]
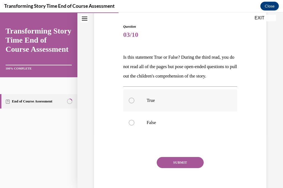
click at [131, 103] on div at bounding box center [132, 101] width 6 height 6
click at [131, 103] on input "True" at bounding box center [132, 101] width 6 height 6
radio input "true"
click at [178, 168] on button "SUBMIT" at bounding box center [180, 162] width 47 height 11
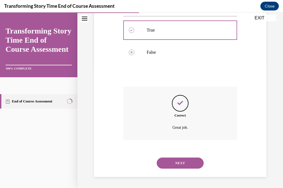
scroll to position [132, 0]
click at [180, 162] on button "NEXT" at bounding box center [180, 162] width 47 height 11
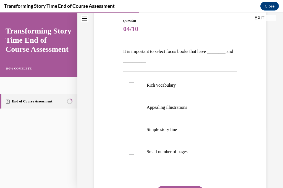
scroll to position [65, 0]
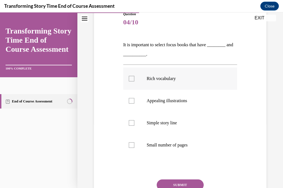
click at [131, 77] on div at bounding box center [132, 79] width 6 height 6
click at [131, 77] on input "Rich vocabulary" at bounding box center [132, 79] width 6 height 6
checkbox input "true"
click at [131, 101] on div at bounding box center [132, 101] width 6 height 6
click at [131, 101] on input "Appealing illustrations" at bounding box center [132, 101] width 6 height 6
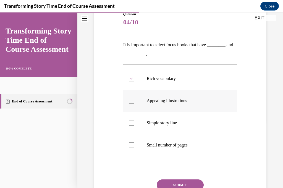
checkbox input "true"
click at [177, 183] on button "SUBMIT" at bounding box center [180, 184] width 47 height 11
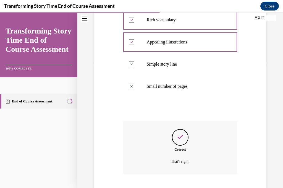
scroll to position [158, 0]
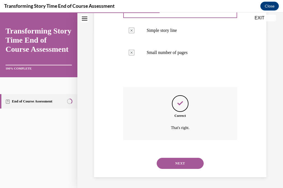
click at [179, 163] on button "NEXT" at bounding box center [180, 163] width 47 height 11
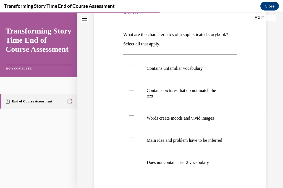
scroll to position [77, 0]
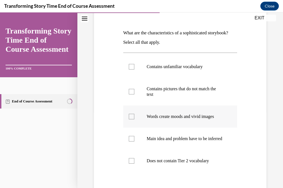
click at [132, 115] on div at bounding box center [132, 117] width 6 height 6
click at [132, 115] on input "Words create moods and vivid images" at bounding box center [132, 117] width 6 height 6
checkbox input "true"
click at [131, 141] on div at bounding box center [132, 139] width 6 height 6
click at [131, 141] on input "Main idea and problem have to be inferred" at bounding box center [132, 139] width 6 height 6
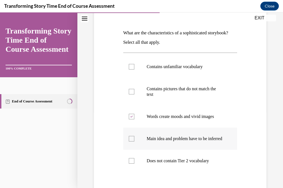
checkbox input "true"
click at [132, 164] on div at bounding box center [132, 161] width 6 height 6
click at [132, 164] on input "Does not contain Tier 2 vocabulary" at bounding box center [132, 161] width 6 height 6
checkbox input "true"
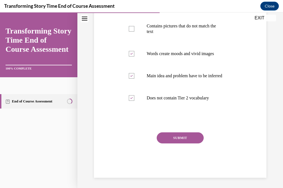
scroll to position [141, 0]
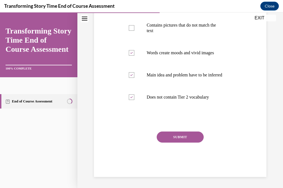
click at [178, 140] on button "SUBMIT" at bounding box center [180, 136] width 47 height 11
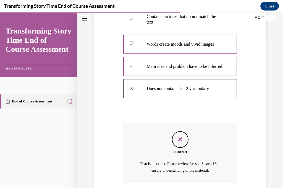
scroll to position [198, 0]
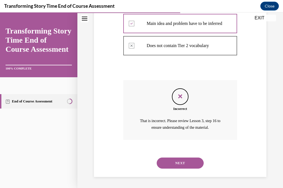
click at [181, 162] on button "NEXT" at bounding box center [180, 162] width 47 height 11
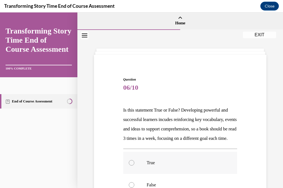
click at [132, 165] on div at bounding box center [132, 163] width 6 height 6
click at [132, 165] on input "True" at bounding box center [132, 163] width 6 height 6
radio input "true"
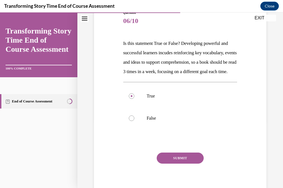
scroll to position [72, 0]
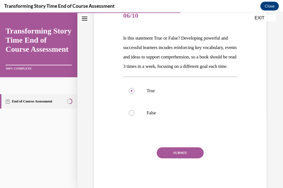
click at [174, 158] on button "SUBMIT" at bounding box center [180, 152] width 47 height 11
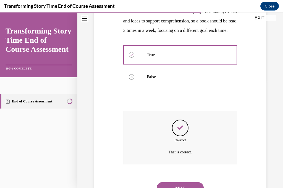
scroll to position [142, 0]
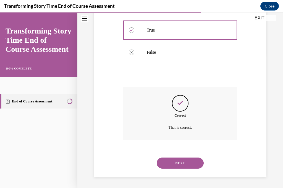
click at [177, 162] on button "NEXT" at bounding box center [180, 162] width 47 height 11
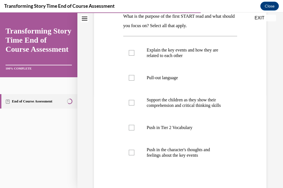
scroll to position [95, 0]
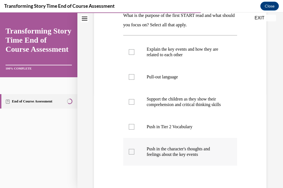
click at [131, 154] on div at bounding box center [132, 152] width 6 height 6
click at [131, 154] on input "Push in the character's thoughts and feelings about the key events" at bounding box center [132, 152] width 6 height 6
checkbox input "true"
click at [132, 51] on div at bounding box center [132, 52] width 6 height 6
click at [132, 51] on input "Explain the key events and how they are related to each other" at bounding box center [132, 52] width 6 height 6
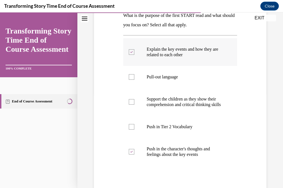
click at [132, 51] on icon at bounding box center [131, 52] width 2 height 2
click at [132, 51] on input "Explain the key events and how they are related to each other" at bounding box center [132, 52] width 6 height 6
click at [132, 51] on icon at bounding box center [131, 52] width 2 height 2
click at [132, 51] on input "Explain the key events and how they are related to each other" at bounding box center [132, 52] width 6 height 6
click at [132, 52] on icon at bounding box center [131, 52] width 2 height 2
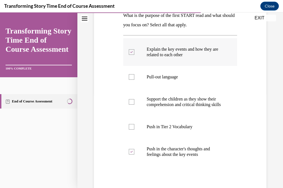
click at [132, 52] on input "Explain the key events and how they are related to each other" at bounding box center [132, 52] width 6 height 6
checkbox input "false"
click at [132, 103] on div at bounding box center [132, 102] width 6 height 6
click at [132, 103] on input "Support the children as they show their comprehension and critical thinking ski…" at bounding box center [132, 102] width 6 height 6
checkbox input "true"
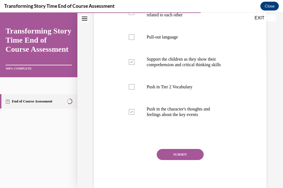
scroll to position [146, 0]
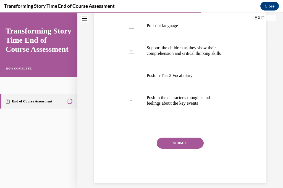
click at [175, 148] on button "SUBMIT" at bounding box center [180, 143] width 47 height 11
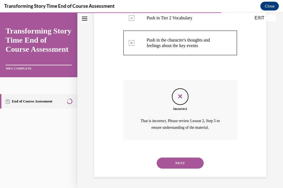
scroll to position [209, 0]
click at [179, 162] on button "NEXT" at bounding box center [180, 162] width 47 height 11
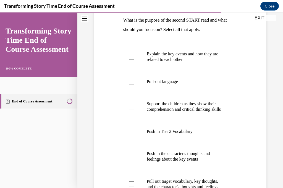
scroll to position [87, 0]
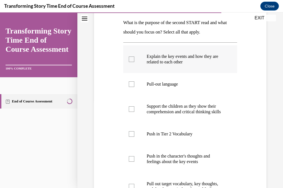
click at [131, 59] on div at bounding box center [132, 59] width 6 height 6
click at [131, 59] on input "Explain the key events and how they are related to each other" at bounding box center [132, 59] width 6 height 6
checkbox input "true"
click at [132, 111] on div at bounding box center [132, 109] width 6 height 6
click at [132, 111] on input "Support the children as they show their comprehension and critical thinking ski…" at bounding box center [132, 109] width 6 height 6
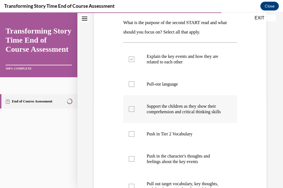
checkbox input "true"
click at [131, 137] on div at bounding box center [132, 134] width 6 height 6
click at [131, 137] on input "Push in Tier 2 Vocabulary" at bounding box center [132, 134] width 6 height 6
checkbox input "true"
click at [132, 162] on div at bounding box center [132, 159] width 6 height 6
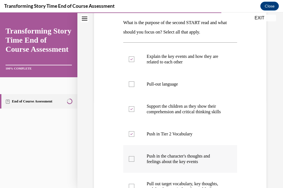
click at [132, 162] on input "Push in the character's thoughts and feelings about the key events" at bounding box center [132, 159] width 6 height 6
checkbox input "true"
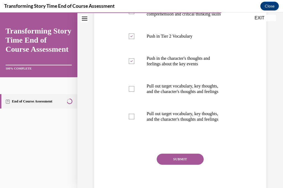
scroll to position [190, 0]
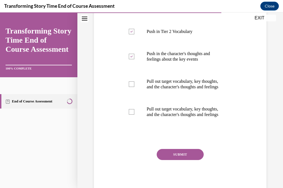
click at [178, 160] on button "SUBMIT" at bounding box center [180, 154] width 47 height 11
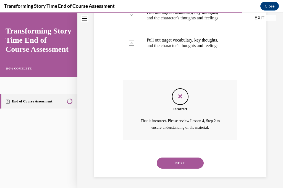
scroll to position [275, 0]
click at [177, 160] on button "NEXT" at bounding box center [180, 162] width 47 height 11
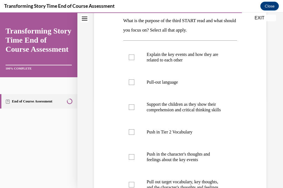
scroll to position [90, 0]
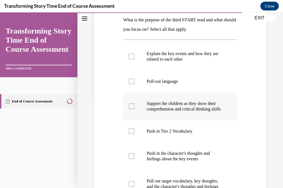
click at [132, 108] on div at bounding box center [132, 107] width 6 height 6
click at [132, 108] on input "Support the children as they show their comprehension and critical thinking ski…" at bounding box center [132, 107] width 6 height 6
checkbox input "true"
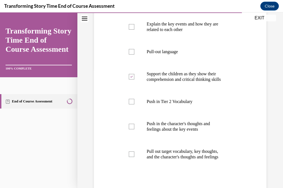
scroll to position [116, 0]
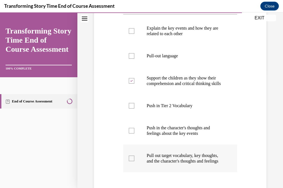
click at [131, 161] on div at bounding box center [132, 159] width 6 height 6
click at [131, 161] on input "Pull out target vocabulary, key thoughts, and the character's thoughts and feel…" at bounding box center [132, 159] width 6 height 6
checkbox input "true"
click at [131, 133] on div at bounding box center [132, 131] width 6 height 6
click at [131, 133] on input "Push in the character's thoughts and feelings about the key events" at bounding box center [132, 131] width 6 height 6
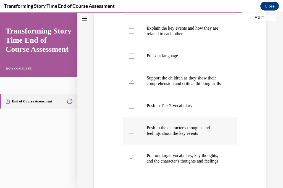
checkbox input "true"
click at [131, 161] on div at bounding box center [132, 159] width 6 height 6
click at [131, 161] on input "Pull out target vocabulary, key thoughts, and the character's thoughts and feel…" at bounding box center [132, 159] width 6 height 6
checkbox input "false"
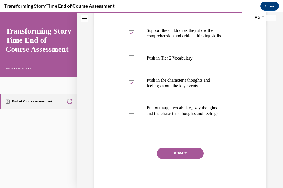
scroll to position [190, 0]
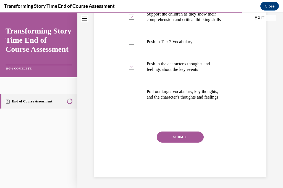
click at [181, 134] on button "SUBMIT" at bounding box center [180, 136] width 47 height 11
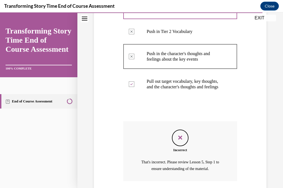
scroll to position [242, 0]
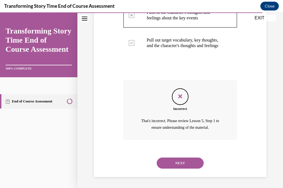
click at [183, 163] on button "NEXT" at bounding box center [180, 162] width 47 height 11
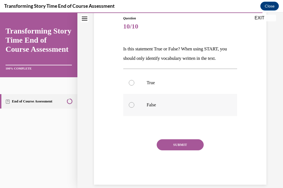
click at [131, 104] on div at bounding box center [132, 105] width 6 height 6
click at [131, 104] on input "False" at bounding box center [132, 105] width 6 height 6
radio input "true"
click at [174, 146] on button "SUBMIT" at bounding box center [180, 144] width 47 height 11
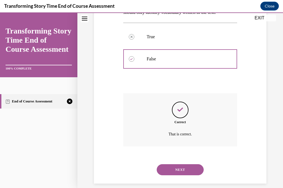
scroll to position [113, 0]
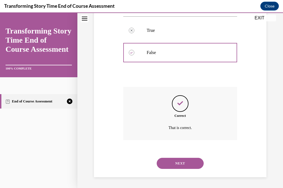
click at [177, 164] on button "NEXT" at bounding box center [180, 163] width 47 height 11
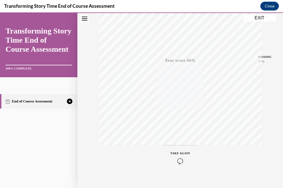
scroll to position [108, 0]
click at [180, 152] on icon "button" at bounding box center [181, 154] width 20 height 6
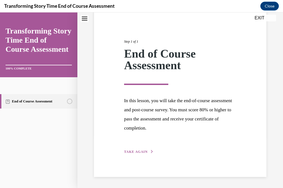
scroll to position [50, 0]
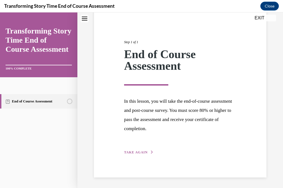
click at [151, 151] on icon "button" at bounding box center [152, 152] width 3 height 3
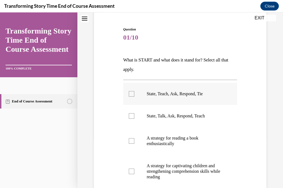
click at [132, 93] on div at bounding box center [132, 94] width 6 height 6
click at [132, 93] on input "State, Teach, Ask, Respond, Tie" at bounding box center [132, 94] width 6 height 6
checkbox input "true"
click at [131, 172] on div at bounding box center [132, 172] width 6 height 6
click at [131, 172] on input "A strategy for captivating children and strengthening comprehension skills whil…" at bounding box center [132, 172] width 6 height 6
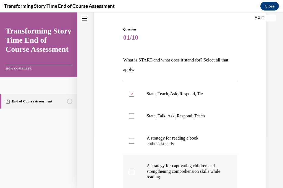
checkbox input "true"
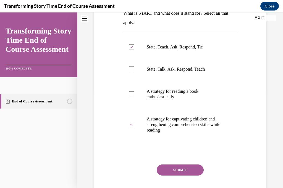
scroll to position [130, 0]
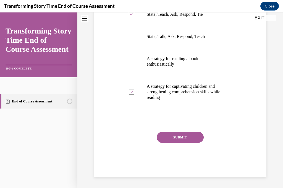
click at [177, 138] on button "SUBMIT" at bounding box center [180, 137] width 47 height 11
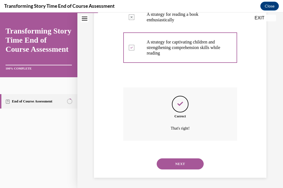
scroll to position [174, 0]
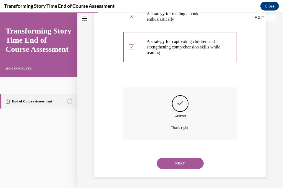
click at [179, 161] on button "NEXT" at bounding box center [180, 163] width 47 height 11
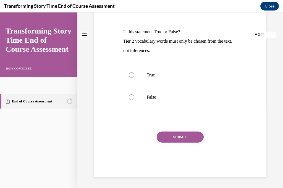
scroll to position [0, 0]
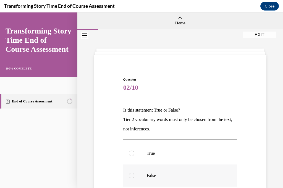
click at [131, 175] on div at bounding box center [132, 176] width 6 height 6
click at [131, 175] on input "False" at bounding box center [132, 176] width 6 height 6
radio input "true"
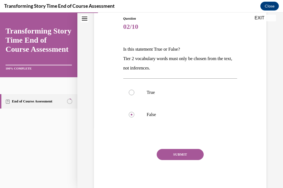
scroll to position [74, 0]
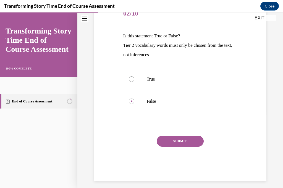
click at [176, 141] on button "SUBMIT" at bounding box center [180, 141] width 47 height 11
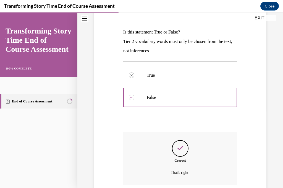
scroll to position [123, 0]
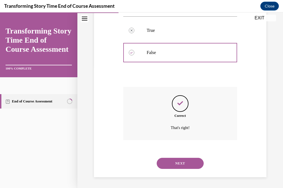
click at [179, 163] on button "NEXT" at bounding box center [180, 163] width 47 height 11
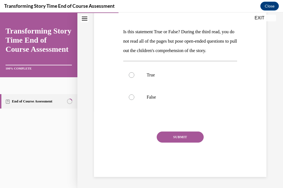
scroll to position [81, 0]
click at [133, 78] on div at bounding box center [132, 75] width 6 height 6
click at [133, 78] on input "True" at bounding box center [132, 75] width 6 height 6
radio input "true"
click at [180, 142] on button "SUBMIT" at bounding box center [180, 136] width 47 height 11
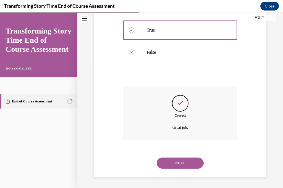
scroll to position [132, 0]
click at [180, 161] on button "NEXT" at bounding box center [180, 162] width 47 height 11
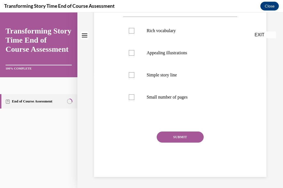
scroll to position [0, 0]
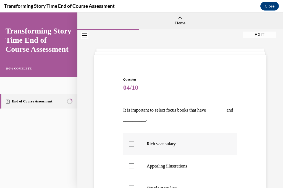
click at [132, 143] on div at bounding box center [132, 144] width 6 height 6
click at [132, 143] on input "Rich vocabulary" at bounding box center [132, 144] width 6 height 6
checkbox input "true"
click at [132, 165] on div at bounding box center [132, 166] width 6 height 6
click at [132, 165] on input "Appealing illustrations" at bounding box center [132, 166] width 6 height 6
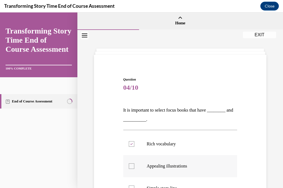
checkbox input "true"
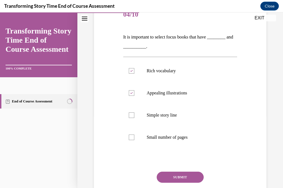
scroll to position [76, 0]
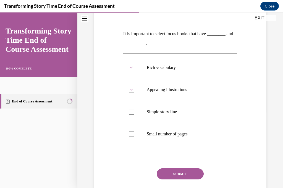
click at [178, 171] on button "SUBMIT" at bounding box center [180, 173] width 47 height 11
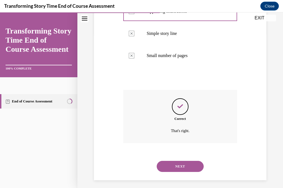
scroll to position [158, 0]
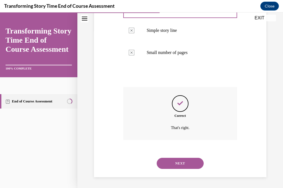
click at [178, 163] on button "NEXT" at bounding box center [180, 163] width 47 height 11
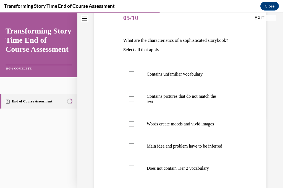
scroll to position [72, 0]
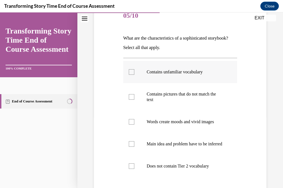
click at [130, 70] on div at bounding box center [132, 72] width 6 height 6
click at [130, 70] on input "Contains unfamiliar vocabulary" at bounding box center [132, 72] width 6 height 6
checkbox input "true"
click at [132, 96] on div at bounding box center [132, 97] width 6 height 6
click at [132, 96] on input "Contains pictures that do not match the text" at bounding box center [132, 97] width 6 height 6
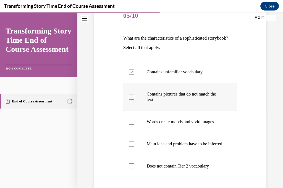
checkbox input "true"
click at [131, 145] on div at bounding box center [132, 144] width 6 height 6
click at [131, 145] on input "Main idea and problem have to be inferred" at bounding box center [132, 144] width 6 height 6
checkbox input "true"
click at [131, 169] on div at bounding box center [132, 166] width 6 height 6
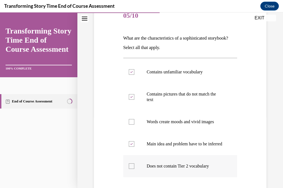
click at [131, 169] on input "Does not contain Tier 2 vocabulary" at bounding box center [132, 166] width 6 height 6
checkbox input "true"
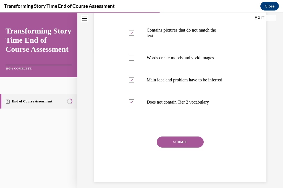
scroll to position [146, 0]
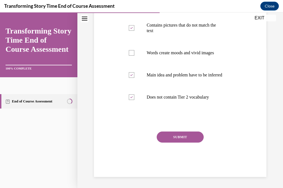
click at [183, 135] on button "SUBMIT" at bounding box center [180, 136] width 47 height 11
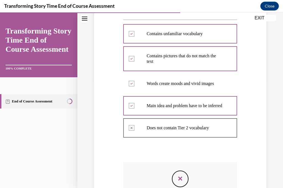
scroll to position [106, 0]
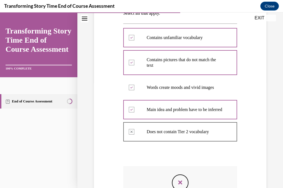
click at [132, 87] on icon at bounding box center [131, 88] width 2 height 2
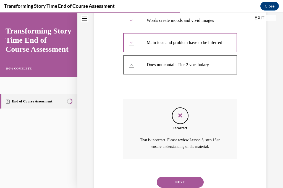
scroll to position [184, 0]
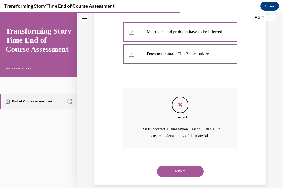
click at [180, 175] on button "NEXT" at bounding box center [180, 171] width 47 height 11
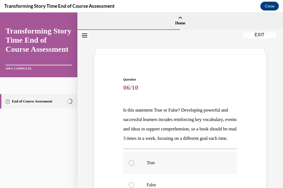
click at [131, 165] on div at bounding box center [132, 163] width 6 height 6
click at [131, 165] on input "True" at bounding box center [132, 163] width 6 height 6
radio input "true"
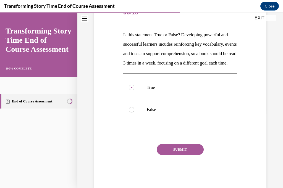
scroll to position [76, 0]
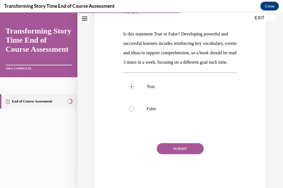
click at [179, 154] on button "SUBMIT" at bounding box center [180, 148] width 47 height 11
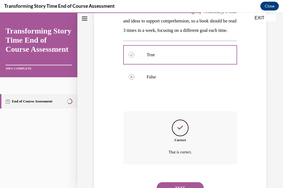
scroll to position [142, 0]
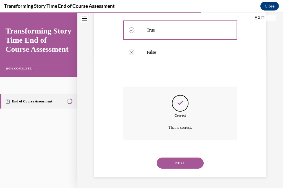
click at [179, 163] on button "NEXT" at bounding box center [180, 162] width 47 height 11
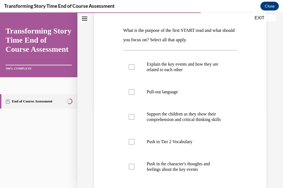
scroll to position [83, 0]
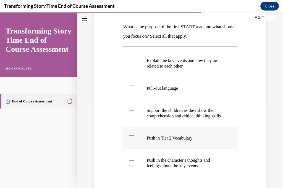
click at [132, 141] on div at bounding box center [132, 138] width 6 height 6
click at [132, 141] on input "Push in Tier 2 Vocabulary" at bounding box center [132, 138] width 6 height 6
checkbox input "true"
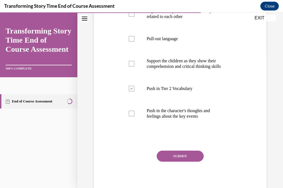
scroll to position [134, 0]
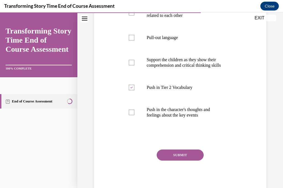
click at [178, 158] on button "SUBMIT" at bounding box center [180, 154] width 47 height 11
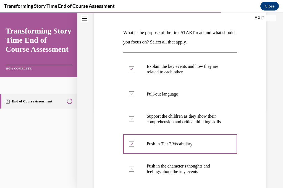
scroll to position [73, 0]
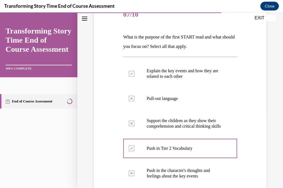
click at [280, 50] on div "Question 07/10 What is the purpose of the first START read and what should you …" at bounding box center [180, 137] width 206 height 361
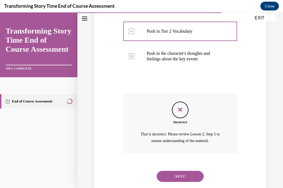
scroll to position [191, 0]
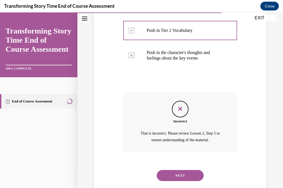
click at [186, 179] on button "NEXT" at bounding box center [180, 175] width 47 height 11
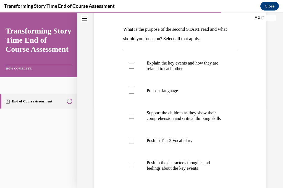
scroll to position [86, 0]
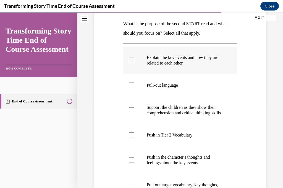
click at [131, 61] on div at bounding box center [132, 61] width 6 height 6
click at [131, 61] on input "Explain the key events and how they are related to each other" at bounding box center [132, 61] width 6 height 6
checkbox input "true"
click at [131, 113] on div at bounding box center [132, 110] width 6 height 6
click at [131, 113] on input "Support the children as they show their comprehension and critical thinking ski…" at bounding box center [132, 110] width 6 height 6
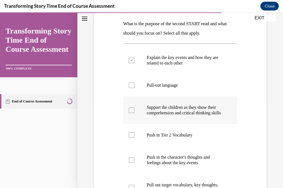
checkbox input "true"
click at [132, 163] on div at bounding box center [132, 160] width 6 height 6
click at [132, 163] on input "Push in the character's thoughts and feelings about the key events" at bounding box center [132, 160] width 6 height 6
checkbox input "true"
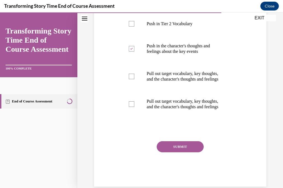
scroll to position [199, 0]
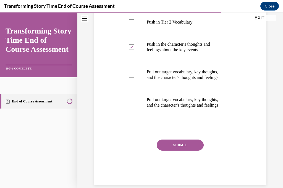
click at [182, 151] on button "SUBMIT" at bounding box center [180, 144] width 47 height 11
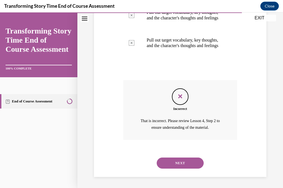
scroll to position [275, 0]
click at [181, 165] on button "NEXT" at bounding box center [180, 162] width 47 height 11
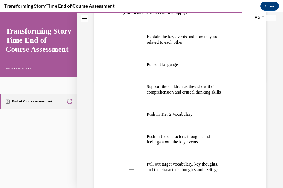
scroll to position [111, 0]
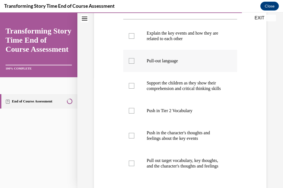
click at [132, 59] on div at bounding box center [132, 61] width 6 height 6
click at [132, 59] on input "Pull-out language" at bounding box center [132, 61] width 6 height 6
checkbox input "true"
click at [132, 88] on div at bounding box center [132, 86] width 6 height 6
click at [132, 88] on input "Support the children as they show their comprehension and critical thinking ski…" at bounding box center [132, 86] width 6 height 6
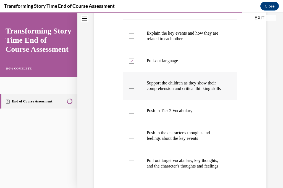
checkbox input "true"
click at [131, 166] on div at bounding box center [132, 164] width 6 height 6
click at [131, 166] on input "Pull out target vocabulary, key thoughts, and the character's thoughts and feel…" at bounding box center [132, 164] width 6 height 6
checkbox input "true"
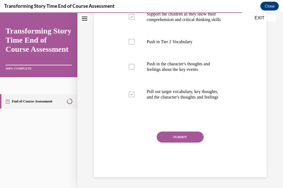
scroll to position [187, 0]
click at [176, 139] on button "SUBMIT" at bounding box center [180, 136] width 47 height 11
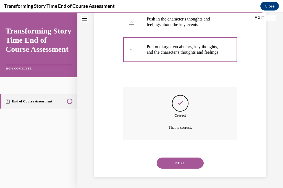
scroll to position [235, 0]
click at [181, 163] on button "NEXT" at bounding box center [180, 162] width 47 height 11
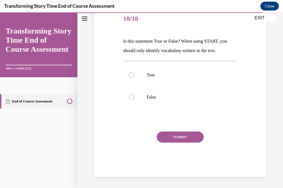
scroll to position [61, 0]
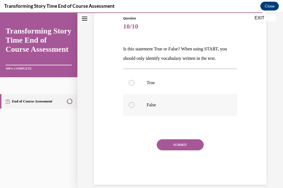
click at [132, 104] on div at bounding box center [132, 105] width 6 height 6
click at [132, 104] on input "False" at bounding box center [132, 105] width 6 height 6
radio input "true"
click at [182, 144] on button "SUBMIT" at bounding box center [180, 144] width 47 height 11
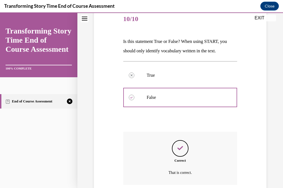
scroll to position [113, 0]
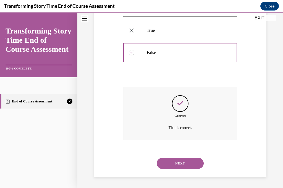
click at [179, 163] on button "NEXT" at bounding box center [180, 163] width 47 height 11
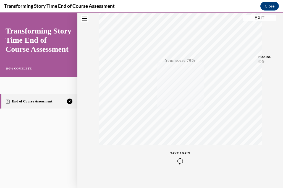
scroll to position [108, 0]
click at [180, 153] on icon "button" at bounding box center [181, 154] width 20 height 6
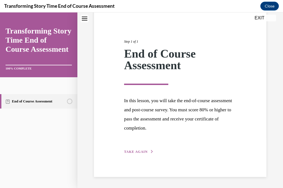
scroll to position [50, 0]
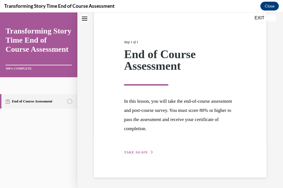
click at [151, 151] on icon "button" at bounding box center [152, 152] width 3 height 3
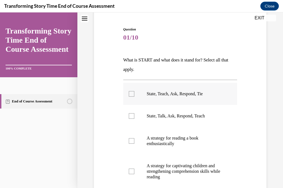
click at [130, 92] on div at bounding box center [132, 94] width 6 height 6
click at [130, 92] on input "State, Teach, Ask, Respond, Tie" at bounding box center [132, 94] width 6 height 6
checkbox input "true"
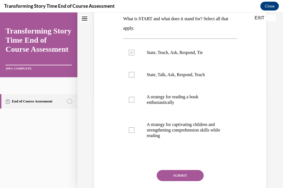
scroll to position [93, 0]
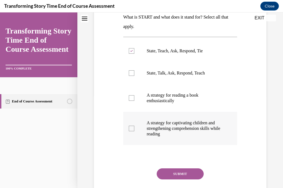
click at [133, 128] on div at bounding box center [132, 129] width 6 height 6
click at [133, 128] on input "A strategy for captivating children and strengthening comprehension skills whil…" at bounding box center [132, 129] width 6 height 6
checkbox input "true"
click at [173, 172] on button "SUBMIT" at bounding box center [180, 173] width 47 height 11
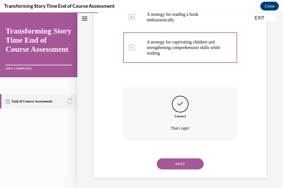
scroll to position [174, 0]
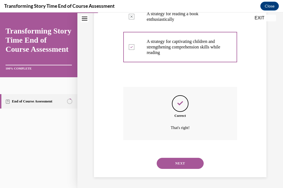
click at [179, 162] on button "NEXT" at bounding box center [180, 163] width 47 height 11
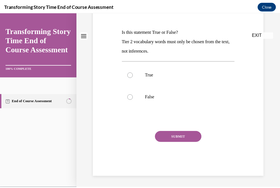
scroll to position [0, 0]
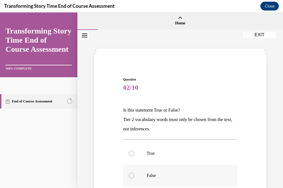
click at [131, 175] on div at bounding box center [132, 176] width 6 height 6
click at [131, 175] on input "False" at bounding box center [132, 176] width 6 height 6
radio input "true"
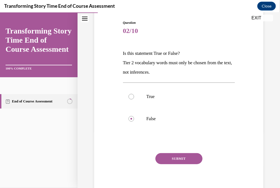
scroll to position [58, 0]
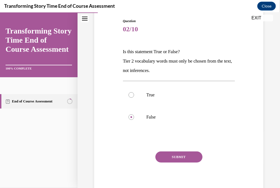
click at [177, 156] on button "SUBMIT" at bounding box center [178, 156] width 47 height 11
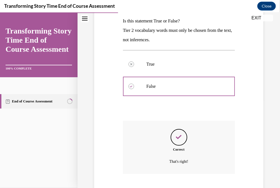
scroll to position [123, 0]
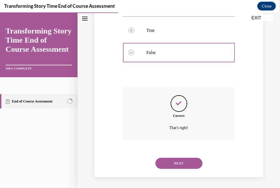
click at [179, 165] on button "NEXT" at bounding box center [178, 162] width 47 height 11
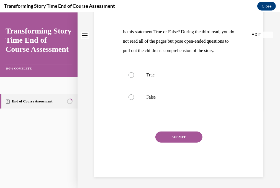
scroll to position [0, 0]
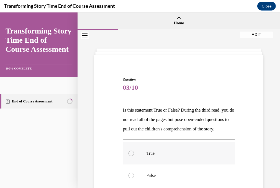
click at [131, 156] on div at bounding box center [131, 153] width 6 height 6
click at [131, 156] on input "True" at bounding box center [131, 153] width 6 height 6
radio input "true"
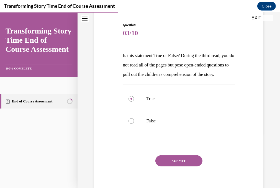
scroll to position [62, 0]
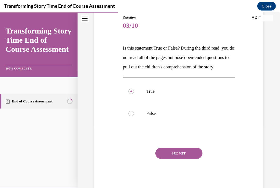
click at [174, 159] on button "SUBMIT" at bounding box center [178, 153] width 47 height 11
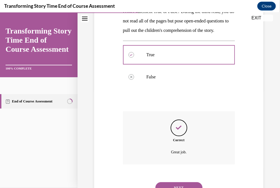
scroll to position [132, 0]
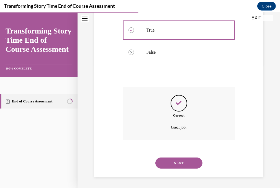
click at [175, 162] on button "NEXT" at bounding box center [178, 162] width 47 height 11
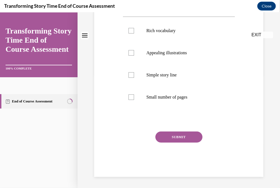
scroll to position [0, 0]
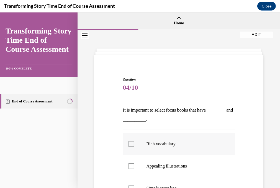
click at [131, 143] on div at bounding box center [131, 144] width 6 height 6
click at [131, 143] on input "Rich vocabulary" at bounding box center [131, 144] width 6 height 6
checkbox input "true"
click at [132, 165] on div at bounding box center [131, 166] width 6 height 6
click at [132, 165] on input "Appealing illustrations" at bounding box center [131, 166] width 6 height 6
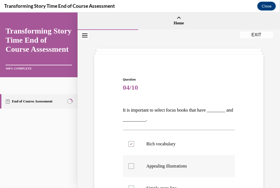
checkbox input "true"
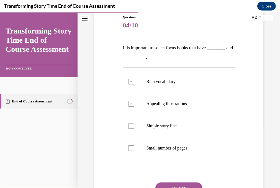
scroll to position [65, 0]
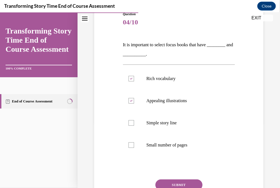
click at [193, 182] on button "SUBMIT" at bounding box center [178, 184] width 47 height 11
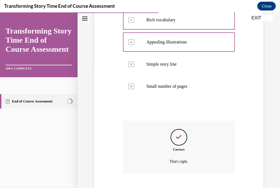
scroll to position [158, 0]
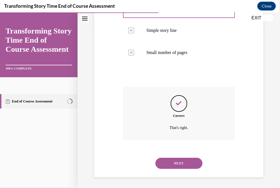
click at [177, 162] on button "NEXT" at bounding box center [178, 162] width 47 height 11
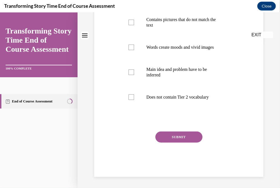
scroll to position [0, 0]
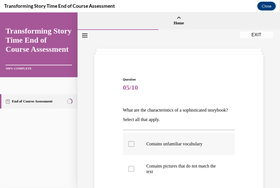
click at [131, 143] on div at bounding box center [131, 144] width 6 height 6
click at [131, 143] on input "Contains unfamiliar vocabulary" at bounding box center [131, 144] width 6 height 6
checkbox input "true"
click at [131, 167] on div at bounding box center [131, 169] width 6 height 6
click at [131, 167] on input "Contains pictures that do not match the text" at bounding box center [131, 169] width 6 height 6
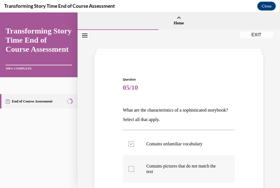
checkbox input "true"
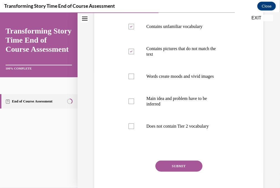
scroll to position [133, 0]
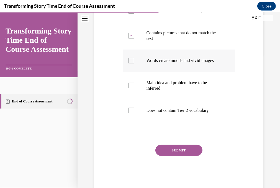
click at [131, 60] on div at bounding box center [131, 61] width 6 height 6
click at [131, 60] on input "Words create moods and vivid images" at bounding box center [131, 61] width 6 height 6
checkbox input "true"
click at [129, 110] on div at bounding box center [131, 110] width 6 height 6
click at [129, 110] on input "Does not contain Tier 2 vocabulary" at bounding box center [131, 110] width 6 height 6
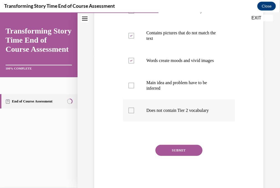
checkbox input "true"
click at [173, 148] on button "SUBMIT" at bounding box center [178, 149] width 47 height 11
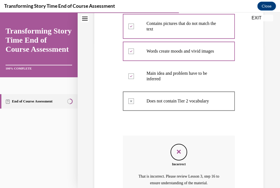
scroll to position [145, 0]
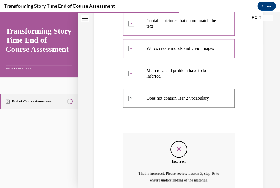
drag, startPoint x: 275, startPoint y: 134, endPoint x: 275, endPoint y: 138, distance: 3.6
click at [275, 138] on div "Question 05/10 What are the characteristics of a sophisticated storybook? Selec…" at bounding box center [178, 63] width 202 height 356
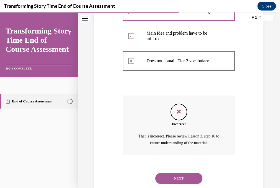
scroll to position [198, 0]
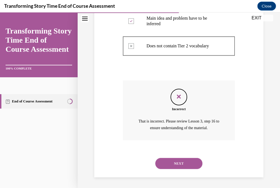
click at [184, 161] on button "NEXT" at bounding box center [178, 163] width 47 height 11
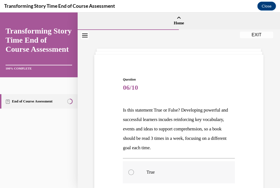
click at [131, 171] on div at bounding box center [131, 172] width 6 height 6
click at [131, 171] on input "True" at bounding box center [131, 172] width 6 height 6
radio input "true"
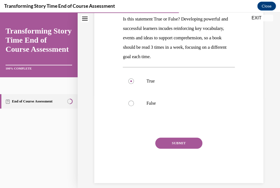
scroll to position [92, 0]
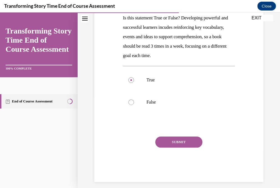
click at [176, 141] on button "SUBMIT" at bounding box center [178, 141] width 47 height 11
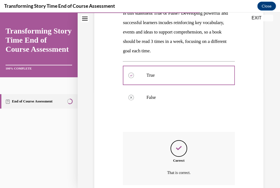
scroll to position [142, 0]
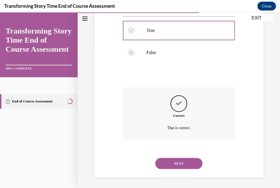
click at [178, 162] on button "NEXT" at bounding box center [178, 163] width 47 height 11
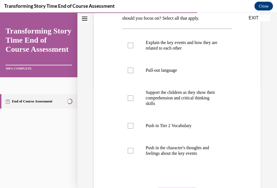
scroll to position [102, 0]
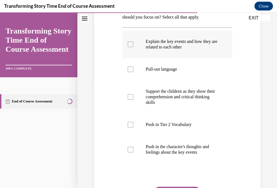
click at [131, 44] on div at bounding box center [131, 45] width 6 height 6
click at [131, 44] on input "Explain the key events and how they are related to each other" at bounding box center [131, 45] width 6 height 6
checkbox input "true"
click at [130, 123] on div at bounding box center [131, 125] width 6 height 6
click at [130, 123] on input "Push in Tier 2 Vocabulary" at bounding box center [131, 125] width 6 height 6
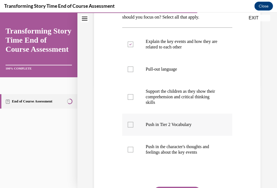
checkbox input "true"
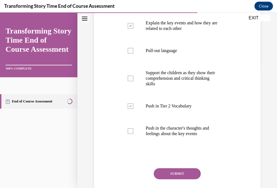
scroll to position [157, 0]
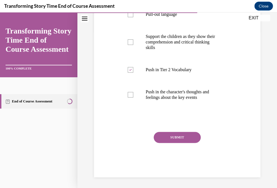
click at [177, 136] on button "SUBMIT" at bounding box center [177, 137] width 47 height 11
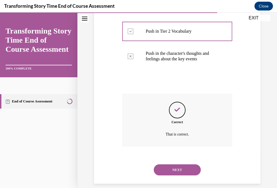
scroll to position [202, 0]
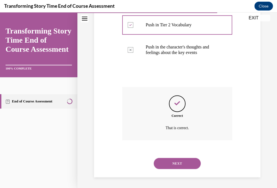
click at [177, 161] on button "NEXT" at bounding box center [177, 163] width 47 height 11
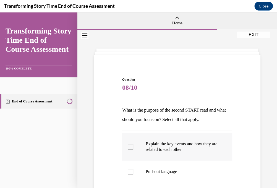
click at [131, 146] on div at bounding box center [131, 147] width 6 height 6
click at [131, 146] on input "Explain the key events and how they are related to each other" at bounding box center [131, 147] width 6 height 6
checkbox input "true"
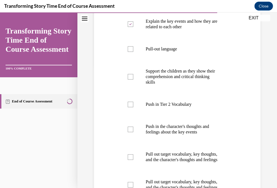
scroll to position [125, 0]
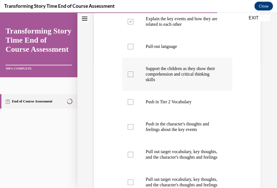
click at [132, 73] on div at bounding box center [131, 74] width 6 height 6
click at [132, 73] on input "Support the children as they show their comprehension and critical thinking ski…" at bounding box center [131, 74] width 6 height 6
checkbox input "true"
click at [131, 102] on div at bounding box center [131, 102] width 6 height 6
click at [131, 102] on input "Push in Tier 2 Vocabulary" at bounding box center [131, 102] width 6 height 6
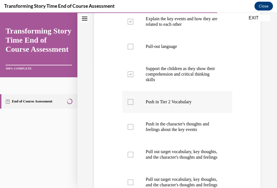
checkbox input "true"
click at [131, 127] on div at bounding box center [131, 127] width 6 height 6
click at [131, 127] on input "Push in the character's thoughts and feelings about the key events" at bounding box center [131, 127] width 6 height 6
checkbox input "true"
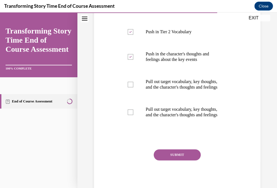
scroll to position [196, 0]
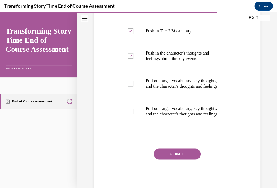
click at [176, 159] on button "SUBMIT" at bounding box center [177, 153] width 47 height 11
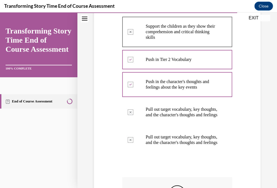
scroll to position [175, 0]
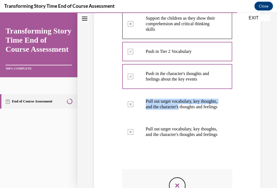
drag, startPoint x: 276, startPoint y: 73, endPoint x: 270, endPoint y: 105, distance: 31.9
click at [270, 105] on div "Question 08/10 What is the purpose of the second START read and what should you…" at bounding box center [177, 65] width 200 height 422
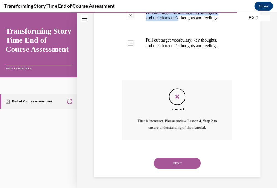
scroll to position [275, 0]
click at [178, 162] on button "NEXT" at bounding box center [177, 162] width 47 height 11
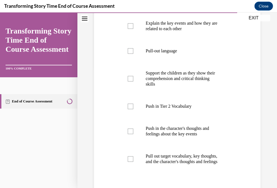
scroll to position [121, 0]
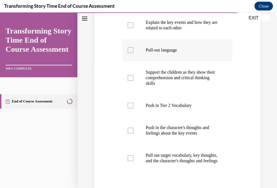
click at [131, 50] on div at bounding box center [131, 50] width 6 height 6
click at [131, 50] on input "Pull-out language" at bounding box center [131, 50] width 6 height 6
checkbox input "true"
click at [131, 77] on div at bounding box center [131, 78] width 6 height 6
click at [131, 77] on input "Support the children as they show their comprehension and critical thinking ski…" at bounding box center [131, 78] width 6 height 6
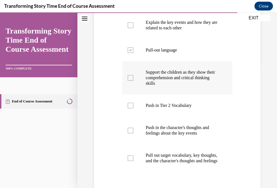
checkbox input "true"
click at [130, 161] on div at bounding box center [131, 158] width 6 height 6
click at [130, 161] on input "Pull out target vocabulary, key thoughts, and the character's thoughts and feel…" at bounding box center [131, 158] width 6 height 6
checkbox input "true"
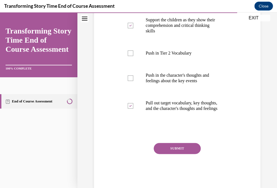
scroll to position [190, 0]
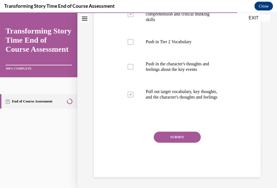
click at [174, 135] on button "SUBMIT" at bounding box center [177, 136] width 47 height 11
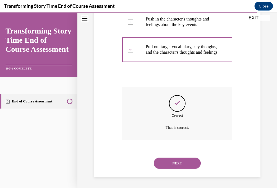
scroll to position [235, 0]
click at [178, 163] on button "NEXT" at bounding box center [177, 162] width 47 height 11
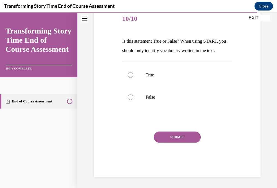
scroll to position [61, 0]
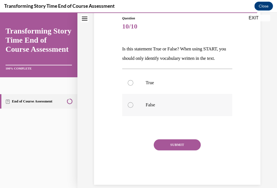
click at [130, 104] on div at bounding box center [131, 105] width 6 height 6
click at [130, 104] on input "False" at bounding box center [131, 105] width 6 height 6
radio input "true"
click at [173, 146] on button "SUBMIT" at bounding box center [177, 144] width 47 height 11
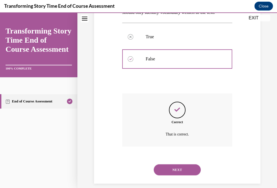
scroll to position [113, 0]
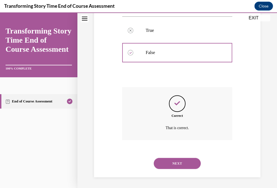
click at [177, 163] on button "NEXT" at bounding box center [177, 163] width 47 height 11
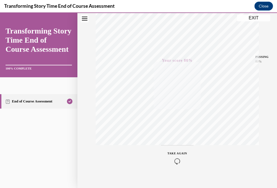
click at [177, 163] on button "TAKE AGAIN" at bounding box center [177, 157] width 33 height 25
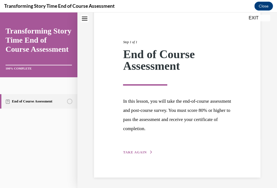
click at [144, 65] on div "End of Course Assessment" at bounding box center [177, 59] width 108 height 23
click at [69, 100] on circle "Unstarted" at bounding box center [69, 101] width 5 height 5
click at [4, 101] on link "End of Course Assessment" at bounding box center [38, 101] width 77 height 14
click at [169, 57] on div "End of Course Assessment" at bounding box center [177, 59] width 108 height 23
click at [230, 173] on div "Step 1 of 1 End of Course Assessment In this lesson, you will take the end-of-c…" at bounding box center [177, 91] width 167 height 173
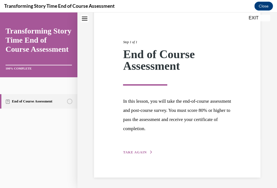
click at [230, 173] on div "Step 1 of 1 End of Course Assessment In this lesson, you will take the end-of-c…" at bounding box center [177, 91] width 167 height 173
click at [138, 151] on span "TAKE AGAIN" at bounding box center [135, 152] width 24 height 4
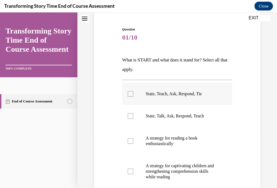
click at [130, 93] on div at bounding box center [131, 94] width 6 height 6
click at [130, 93] on input "State, Teach, Ask, Respond, Tie" at bounding box center [131, 94] width 6 height 6
checkbox input "true"
click at [130, 171] on div at bounding box center [131, 172] width 6 height 6
click at [130, 171] on input "A strategy for captivating children and strengthening comprehension skills whil…" at bounding box center [131, 172] width 6 height 6
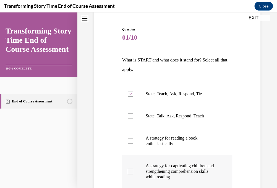
checkbox input "true"
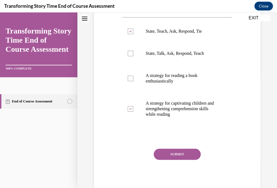
scroll to position [115, 0]
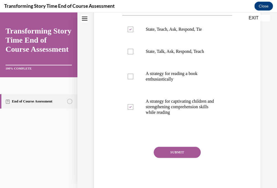
click at [175, 150] on button "SUBMIT" at bounding box center [177, 152] width 47 height 11
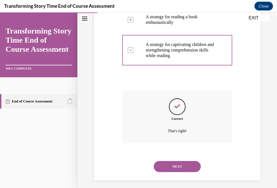
scroll to position [174, 0]
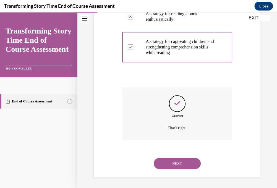
click at [176, 161] on button "NEXT" at bounding box center [177, 163] width 47 height 11
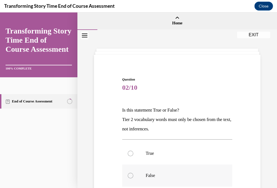
click at [130, 175] on div at bounding box center [131, 176] width 6 height 6
click at [130, 175] on input "False" at bounding box center [131, 176] width 6 height 6
radio input "true"
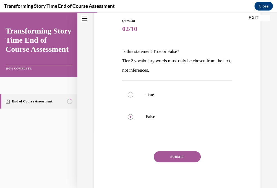
scroll to position [78, 0]
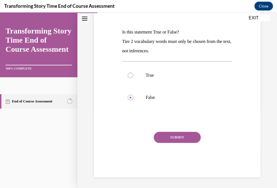
click at [170, 136] on button "SUBMIT" at bounding box center [177, 137] width 47 height 11
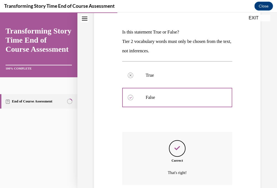
scroll to position [123, 0]
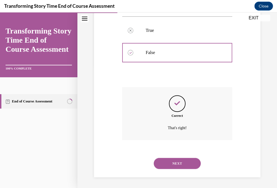
click at [174, 162] on button "NEXT" at bounding box center [177, 163] width 47 height 11
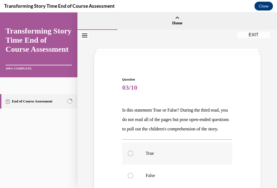
click at [131, 156] on div at bounding box center [131, 154] width 6 height 6
click at [131, 156] on input "True" at bounding box center [131, 154] width 6 height 6
radio input "true"
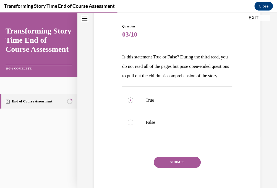
scroll to position [87, 0]
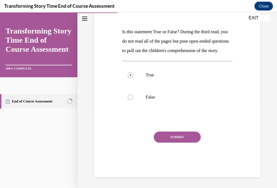
click at [178, 138] on button "SUBMIT" at bounding box center [177, 136] width 47 height 11
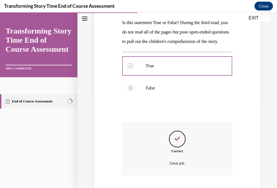
scroll to position [132, 0]
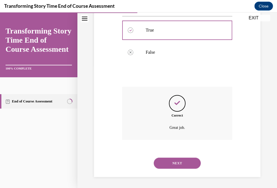
click at [174, 162] on button "NEXT" at bounding box center [177, 162] width 47 height 11
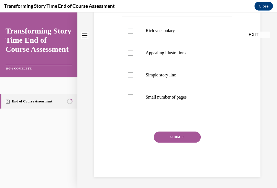
scroll to position [0, 0]
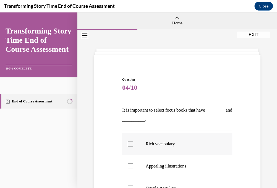
click at [131, 143] on div at bounding box center [131, 144] width 6 height 6
click at [131, 143] on input "Rich vocabulary" at bounding box center [131, 144] width 6 height 6
checkbox input "true"
click at [131, 165] on div at bounding box center [131, 166] width 6 height 6
click at [131, 165] on input "Appealing illustrations" at bounding box center [131, 166] width 6 height 6
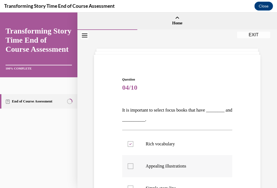
checkbox input "true"
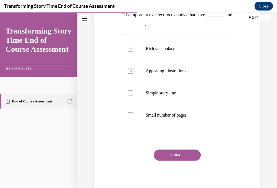
scroll to position [113, 0]
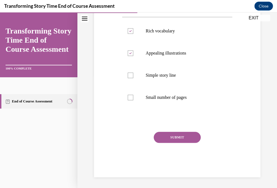
click at [172, 136] on button "SUBMIT" at bounding box center [177, 137] width 47 height 11
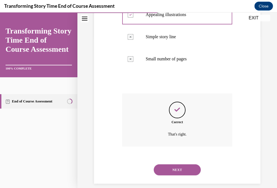
scroll to position [158, 0]
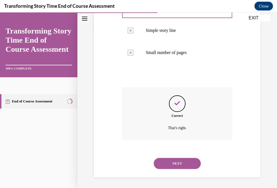
click at [177, 162] on button "NEXT" at bounding box center [177, 163] width 47 height 11
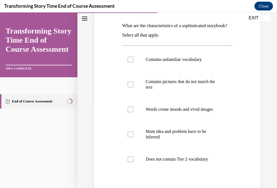
scroll to position [88, 0]
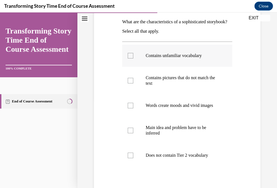
click at [130, 55] on div at bounding box center [131, 56] width 6 height 6
click at [130, 55] on input "Contains unfamiliar vocabulary" at bounding box center [131, 56] width 6 height 6
checkbox input "true"
click at [130, 107] on div at bounding box center [131, 106] width 6 height 6
click at [130, 107] on input "Words create moods and vivid images" at bounding box center [131, 106] width 6 height 6
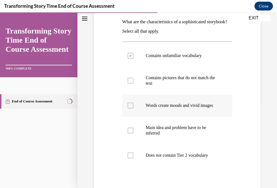
checkbox input "true"
click at [130, 133] on div at bounding box center [131, 131] width 6 height 6
click at [130, 133] on input "Main idea and problem have to be inferred" at bounding box center [131, 131] width 6 height 6
checkbox input "true"
click at [130, 158] on div at bounding box center [131, 155] width 6 height 6
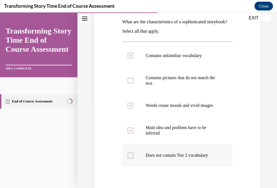
click at [130, 158] on input "Does not contain Tier 2 vocabulary" at bounding box center [131, 155] width 6 height 6
checkbox input "true"
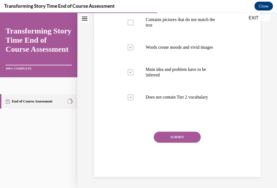
scroll to position [152, 0]
click at [174, 135] on button "SUBMIT" at bounding box center [177, 136] width 47 height 11
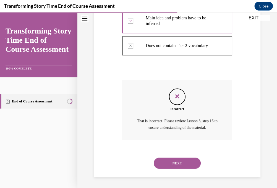
scroll to position [203, 0]
click at [176, 161] on button "NEXT" at bounding box center [177, 162] width 47 height 11
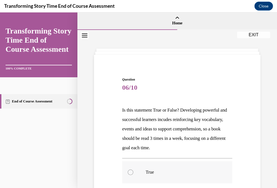
click at [131, 171] on div at bounding box center [131, 172] width 6 height 6
click at [131, 171] on input "True" at bounding box center [131, 172] width 6 height 6
radio input "true"
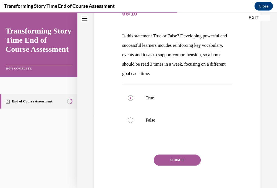
scroll to position [88, 0]
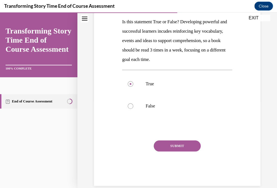
click at [172, 143] on button "SUBMIT" at bounding box center [177, 145] width 47 height 11
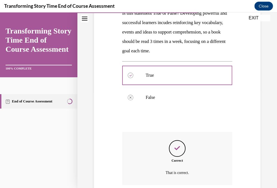
scroll to position [142, 0]
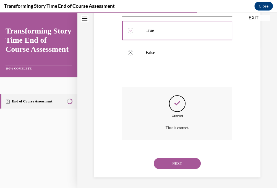
click at [172, 163] on button "NEXT" at bounding box center [177, 163] width 47 height 11
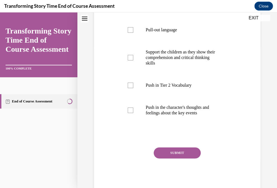
scroll to position [0, 0]
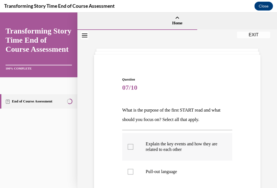
click at [130, 146] on div at bounding box center [131, 147] width 6 height 6
click at [130, 146] on input "Explain the key events and how they are related to each other" at bounding box center [131, 147] width 6 height 6
checkbox input "true"
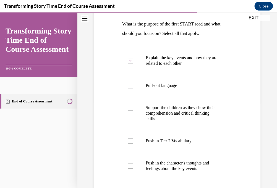
scroll to position [87, 0]
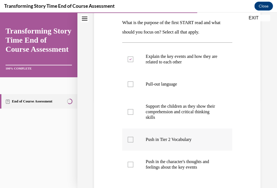
click at [131, 140] on div at bounding box center [131, 140] width 6 height 6
click at [131, 140] on input "Push in Tier 2 Vocabulary" at bounding box center [131, 140] width 6 height 6
checkbox input "true"
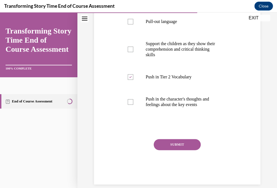
scroll to position [157, 0]
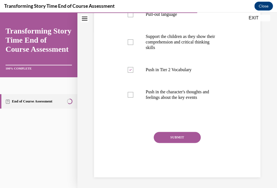
click at [177, 136] on button "SUBMIT" at bounding box center [177, 137] width 47 height 11
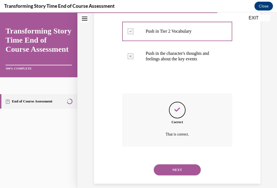
scroll to position [202, 0]
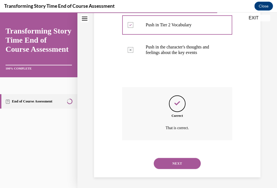
click at [175, 162] on button "NEXT" at bounding box center [177, 163] width 47 height 11
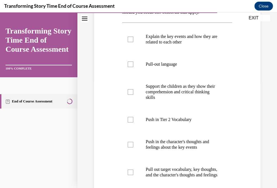
scroll to position [108, 0]
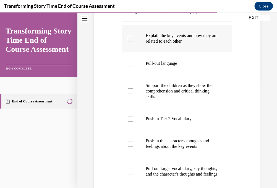
click at [130, 37] on div at bounding box center [131, 39] width 6 height 6
click at [130, 37] on input "Explain the key events and how they are related to each other" at bounding box center [131, 39] width 6 height 6
checkbox input "true"
click at [130, 91] on div at bounding box center [131, 91] width 6 height 6
click at [130, 91] on input "Support the children as they show their comprehension and critical thinking ski…" at bounding box center [131, 91] width 6 height 6
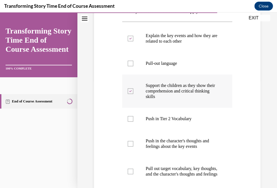
click at [130, 91] on icon at bounding box center [131, 91] width 2 height 2
click at [130, 91] on input "Support the children as they show their comprehension and critical thinking ski…" at bounding box center [131, 91] width 6 height 6
checkbox input "false"
click at [132, 118] on div at bounding box center [131, 119] width 6 height 6
click at [132, 118] on input "Push in Tier 2 Vocabulary" at bounding box center [131, 119] width 6 height 6
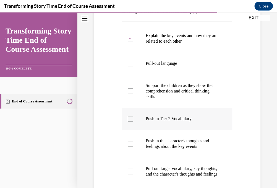
checkbox input "true"
click at [131, 143] on div at bounding box center [131, 144] width 6 height 6
click at [131, 143] on input "Push in the character's thoughts and feelings about the key events" at bounding box center [131, 144] width 6 height 6
checkbox input "true"
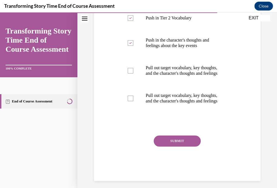
scroll to position [224, 0]
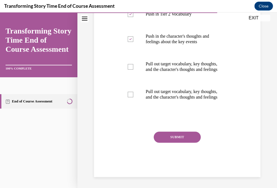
click at [176, 137] on button "SUBMIT" at bounding box center [177, 136] width 47 height 11
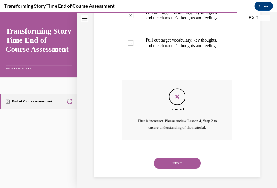
scroll to position [275, 0]
click at [177, 162] on button "NEXT" at bounding box center [177, 162] width 47 height 11
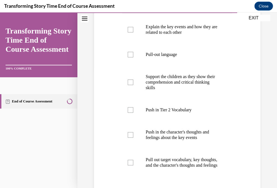
scroll to position [118, 0]
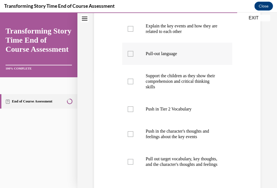
click at [130, 52] on div at bounding box center [131, 54] width 6 height 6
click at [130, 52] on input "Pull-out language" at bounding box center [131, 54] width 6 height 6
checkbox input "true"
click at [131, 81] on div at bounding box center [131, 82] width 6 height 6
click at [131, 81] on input "Support the children as they show their comprehension and critical thinking ski…" at bounding box center [131, 82] width 6 height 6
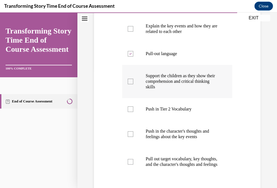
checkbox input "true"
click at [130, 163] on div at bounding box center [131, 162] width 6 height 6
click at [130, 163] on input "Pull out target vocabulary, key thoughts, and the character's thoughts and feel…" at bounding box center [131, 162] width 6 height 6
checkbox input "true"
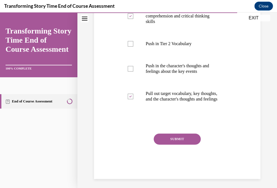
scroll to position [190, 0]
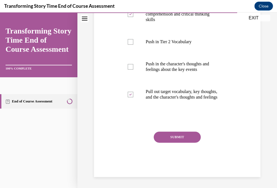
click at [173, 135] on button "SUBMIT" at bounding box center [177, 136] width 47 height 11
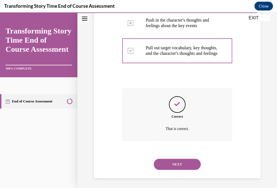
scroll to position [235, 0]
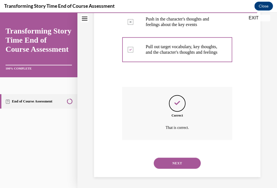
click at [174, 162] on button "NEXT" at bounding box center [177, 162] width 47 height 11
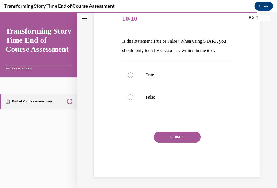
scroll to position [61, 0]
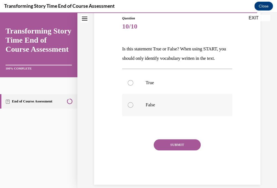
click at [130, 104] on div at bounding box center [131, 105] width 6 height 6
click at [130, 104] on input "False" at bounding box center [131, 105] width 6 height 6
radio input "true"
click at [170, 144] on button "SUBMIT" at bounding box center [177, 144] width 47 height 11
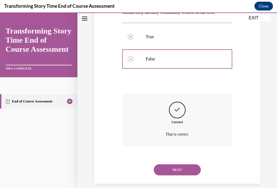
scroll to position [113, 0]
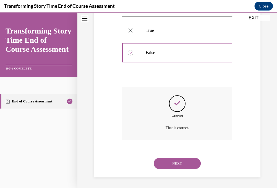
click at [177, 162] on button "NEXT" at bounding box center [177, 163] width 47 height 11
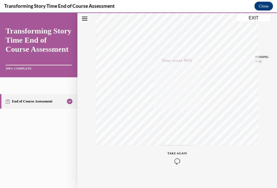
scroll to position [108, 0]
click at [82, 19] on icon "Close navigation menu" at bounding box center [85, 19] width 6 height 4
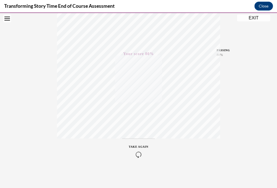
click at [7, 19] on icon "Open navigation menu" at bounding box center [7, 19] width 6 height 4
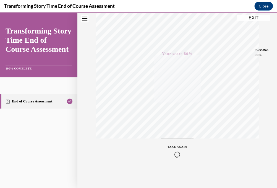
click at [36, 102] on link "End of Course Assessment" at bounding box center [38, 101] width 77 height 14
click at [20, 101] on link "End of Course Assessment" at bounding box center [38, 101] width 77 height 14
click at [8, 102] on icon "Table of contents" at bounding box center [8, 101] width 4 height 4
click at [0, 101] on link "End of Course Assessment" at bounding box center [38, 101] width 77 height 14
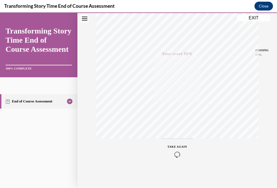
click at [256, 17] on button "EXIT" at bounding box center [253, 18] width 33 height 7
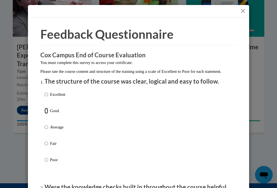
click at [46, 114] on input "Good" at bounding box center [47, 111] width 4 height 6
radio input "true"
click at [45, 124] on input "Average" at bounding box center [47, 127] width 4 height 6
radio input "true"
click at [45, 140] on input "Fair" at bounding box center [47, 143] width 4 height 6
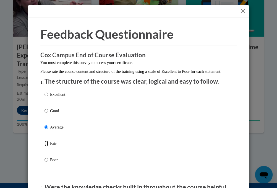
radio input "true"
click at [45, 157] on input "Poor" at bounding box center [47, 160] width 4 height 6
radio input "true"
click at [45, 140] on input "Fair" at bounding box center [47, 143] width 4 height 6
radio input "true"
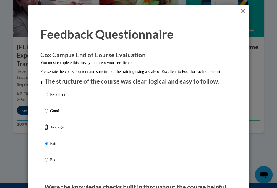
click at [45, 124] on input "Average" at bounding box center [47, 127] width 4 height 6
radio input "true"
click at [45, 108] on input "Good" at bounding box center [47, 111] width 4 height 6
radio input "true"
click at [45, 91] on input "Excellent" at bounding box center [47, 94] width 4 height 6
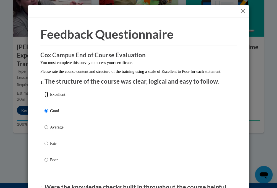
radio input "true"
click at [45, 157] on input "Poor" at bounding box center [47, 160] width 4 height 6
radio input "true"
click at [45, 140] on input "Fair" at bounding box center [47, 143] width 4 height 6
radio input "true"
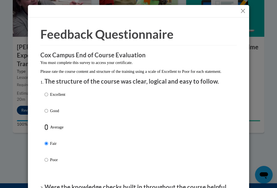
click at [45, 124] on input "Average" at bounding box center [47, 127] width 4 height 6
radio input "true"
click at [45, 108] on input "Good" at bounding box center [47, 111] width 4 height 6
radio input "true"
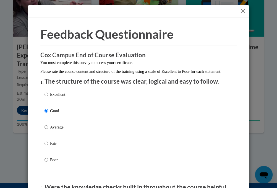
click at [210, 134] on div "Excellent Good Average Fair Poor" at bounding box center [139, 134] width 188 height 90
click at [243, 9] on button "Close" at bounding box center [243, 10] width 7 height 7
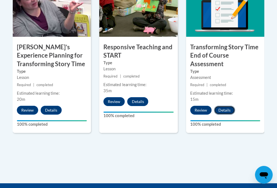
click at [223, 109] on button "Details" at bounding box center [224, 110] width 21 height 9
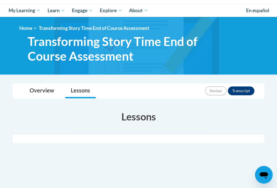
scroll to position [23, 0]
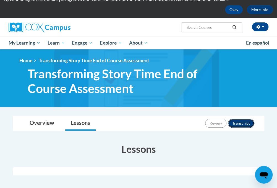
click at [243, 123] on button "Transcript" at bounding box center [241, 123] width 27 height 9
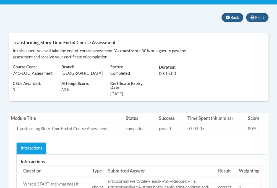
scroll to position [100, 0]
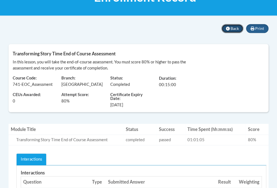
click at [234, 29] on span "Back" at bounding box center [235, 28] width 8 height 5
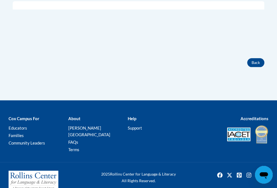
scroll to position [192, 0]
